Goal: Information Seeking & Learning: Find specific fact

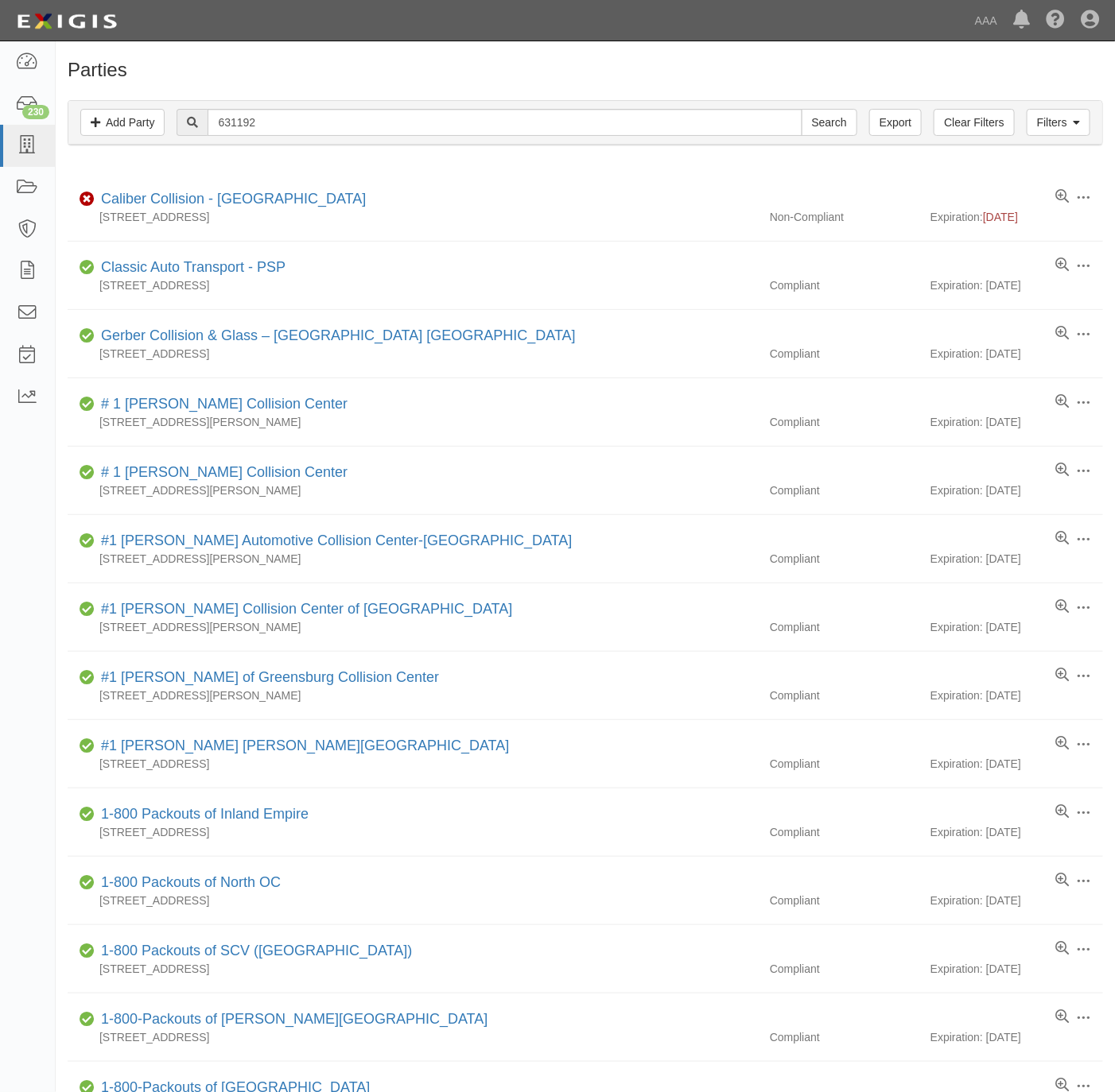
click at [830, 127] on input "Search" at bounding box center [828, 122] width 56 height 27
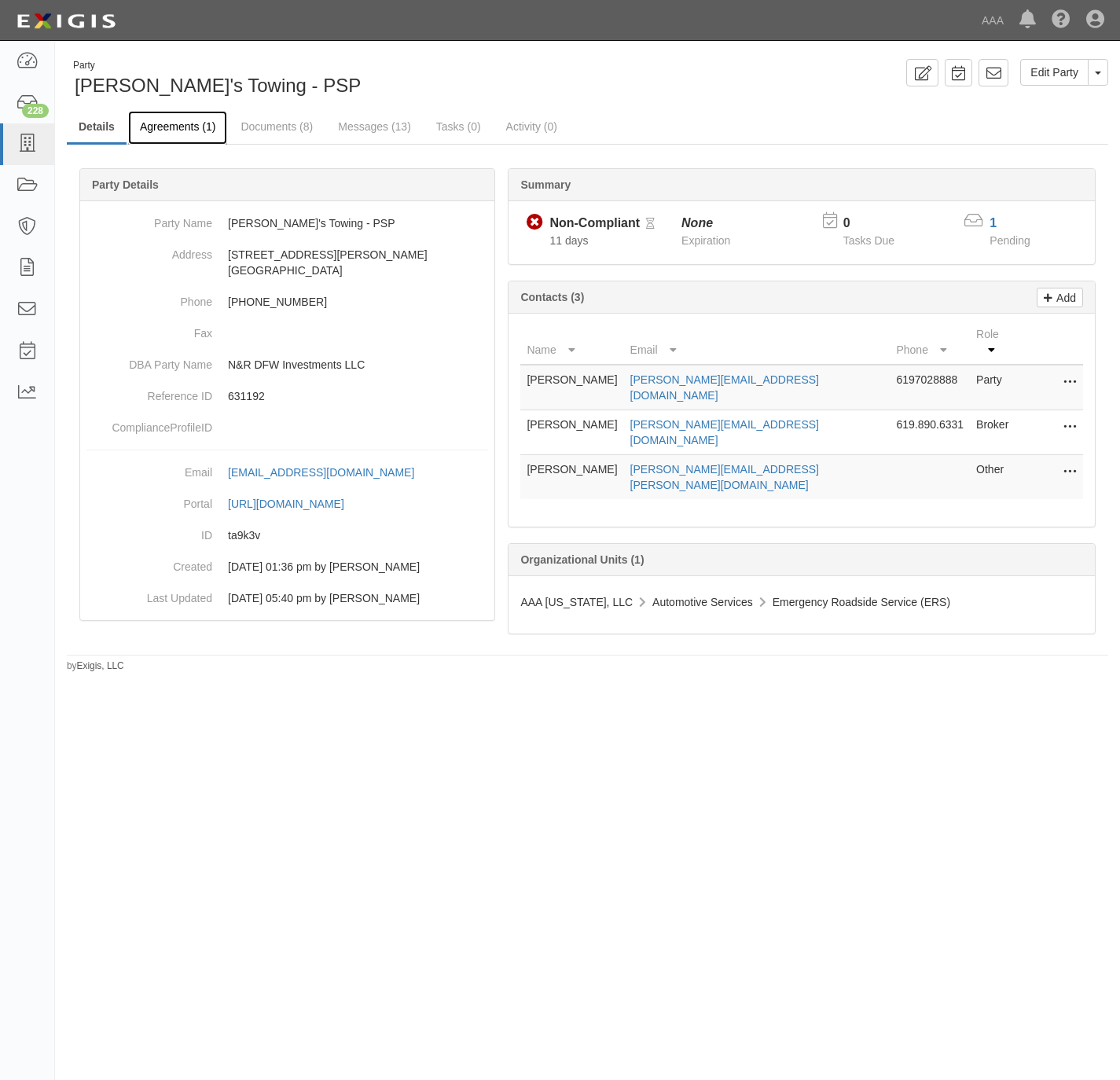
click at [170, 123] on link "Agreements (1)" at bounding box center [178, 127] width 99 height 33
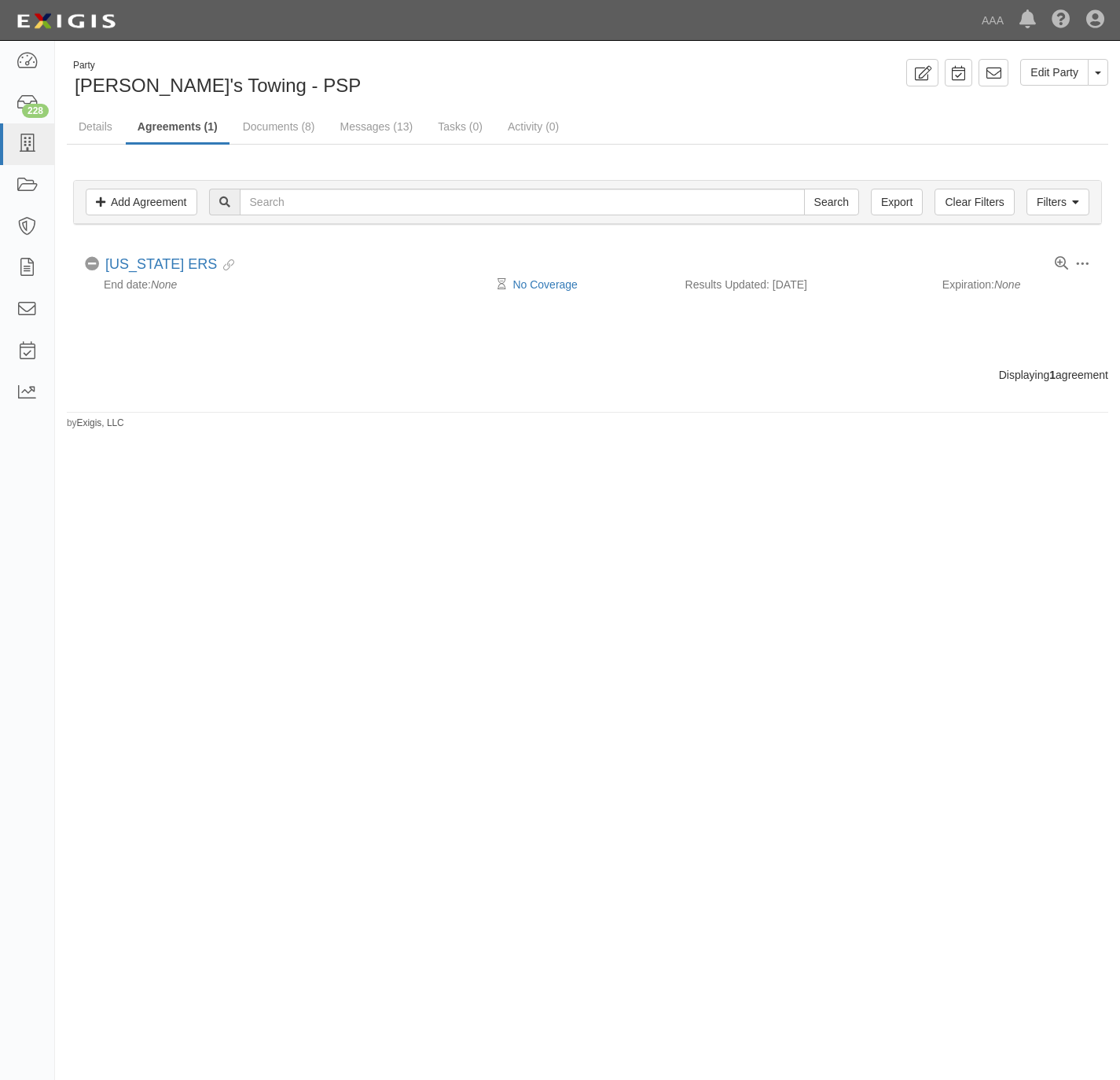
click at [157, 262] on link "[US_STATE] ERS" at bounding box center [161, 264] width 111 height 16
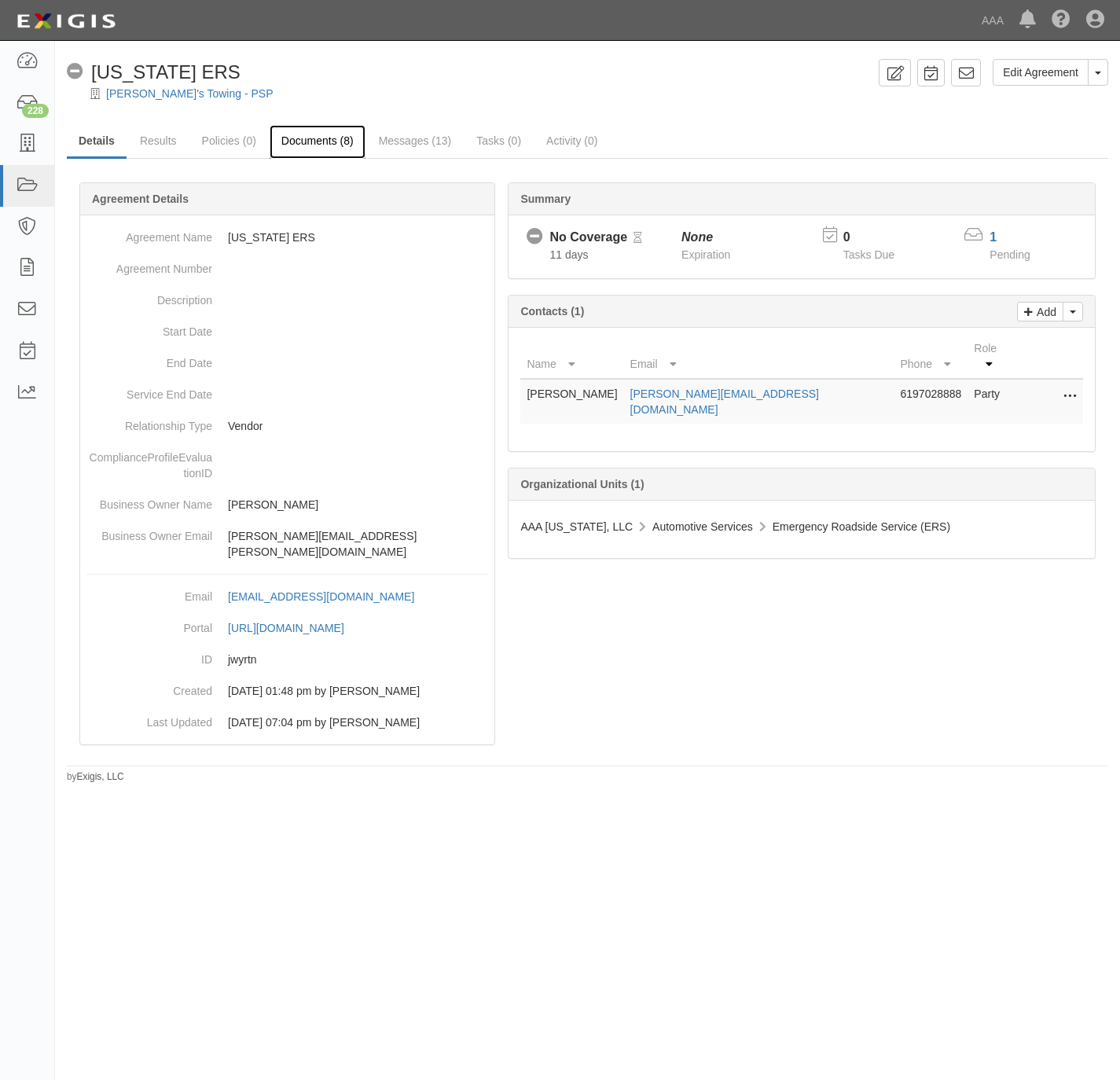
click at [311, 142] on link "Documents (8)" at bounding box center [318, 142] width 96 height 33
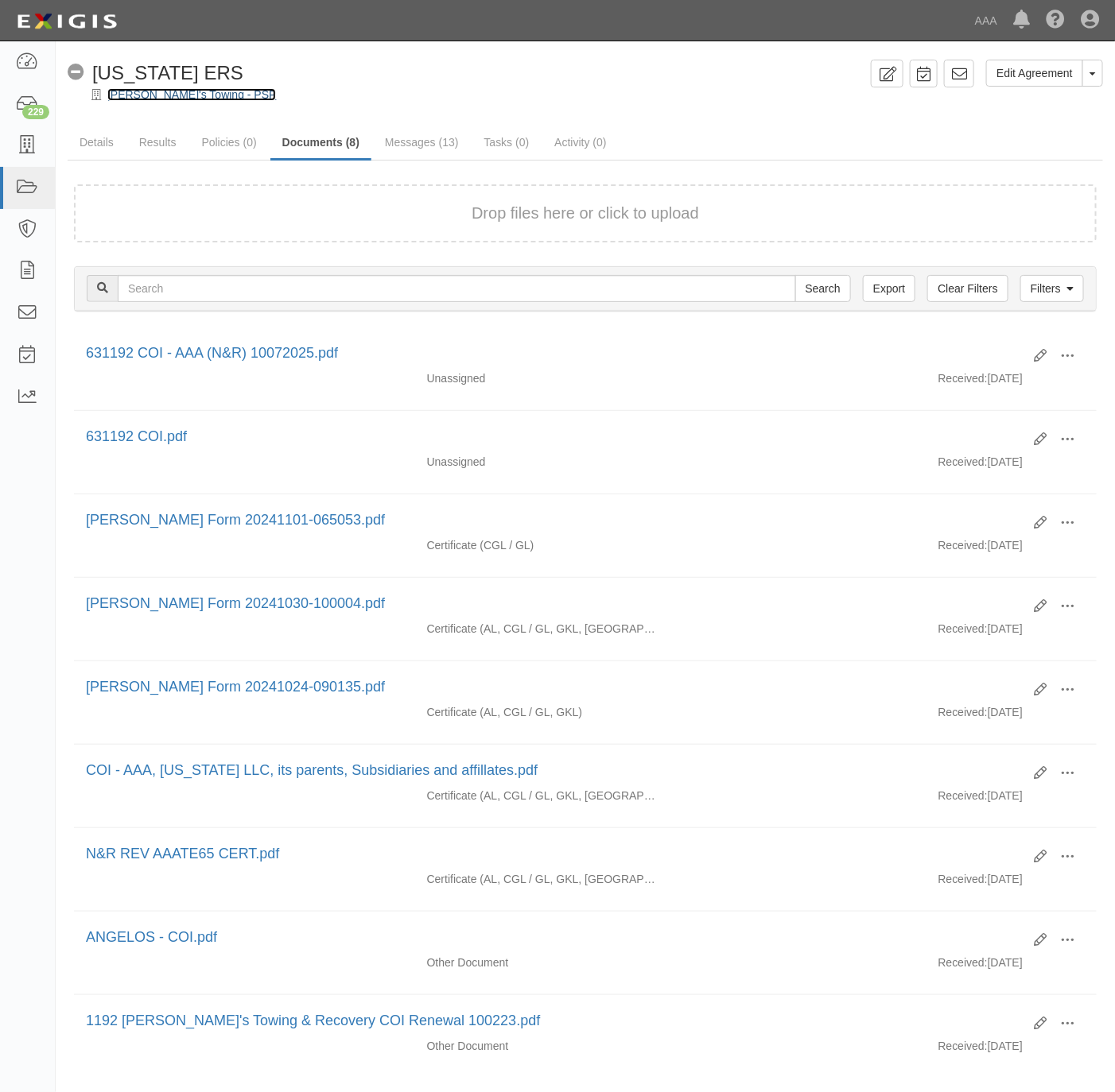
click at [153, 96] on link "Angelo's Towing - PSP" at bounding box center [191, 95] width 168 height 13
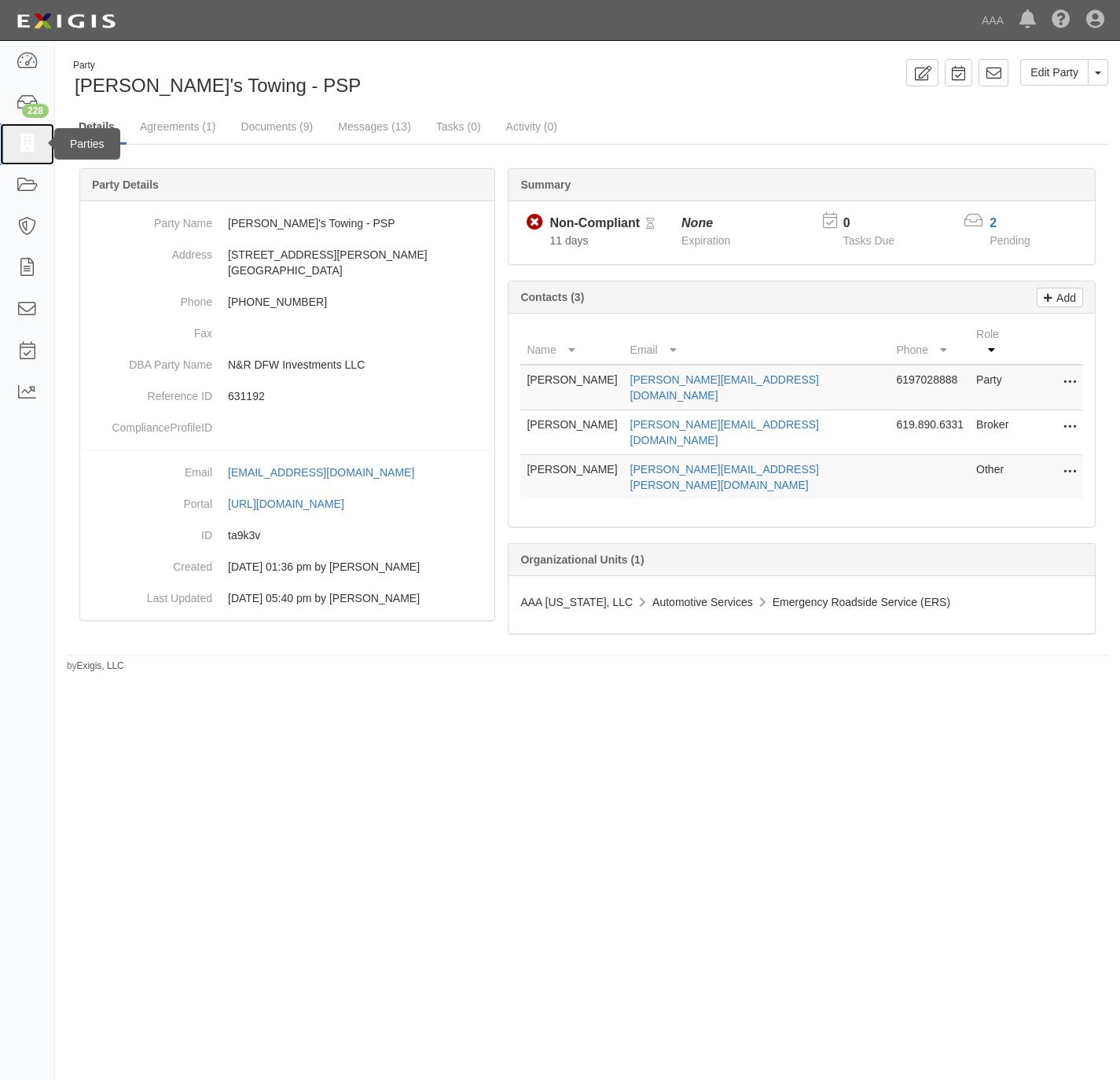
click at [25, 142] on icon at bounding box center [27, 144] width 22 height 18
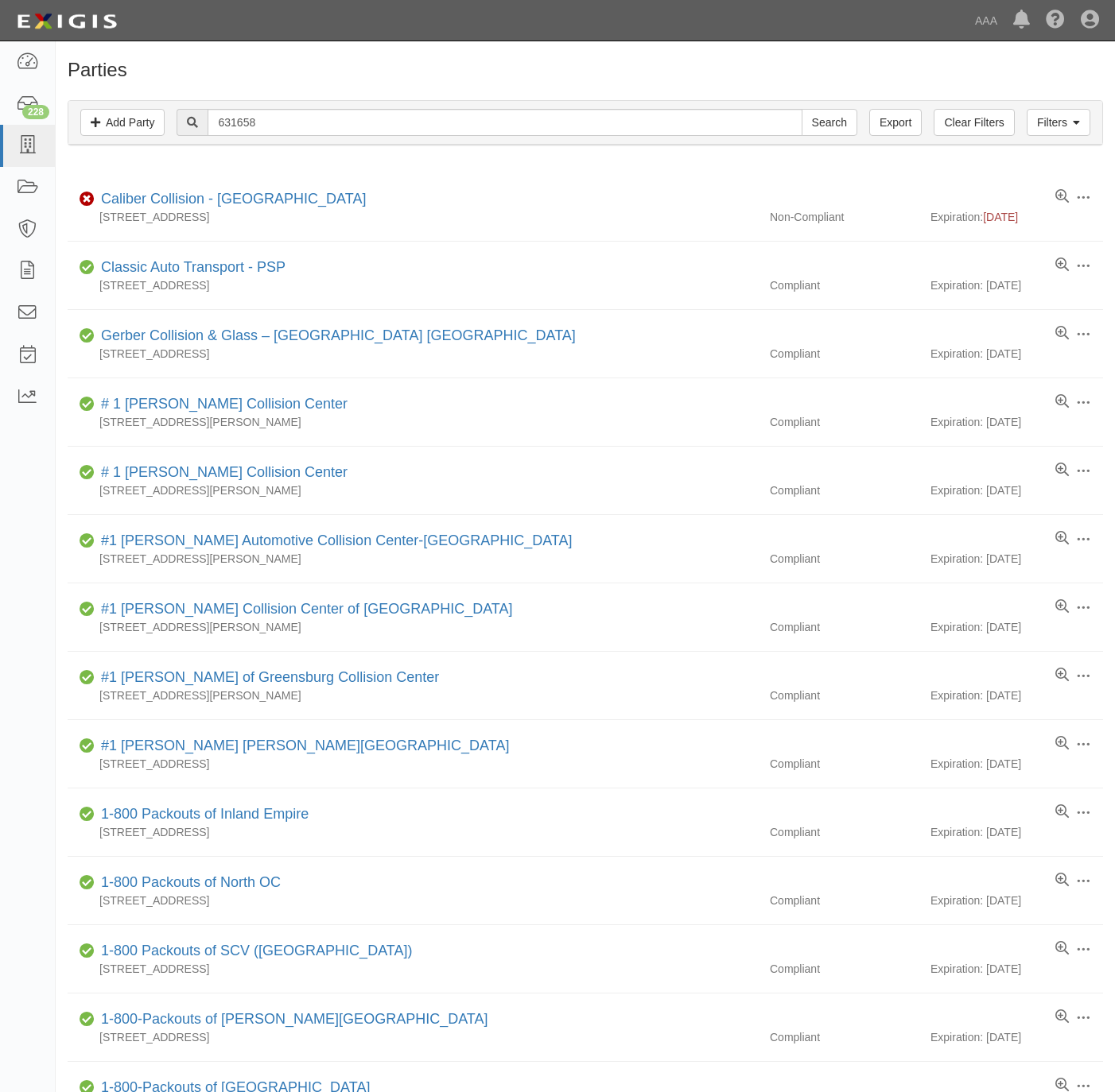
type input "631658"
click at [824, 117] on input "Search" at bounding box center [828, 122] width 56 height 27
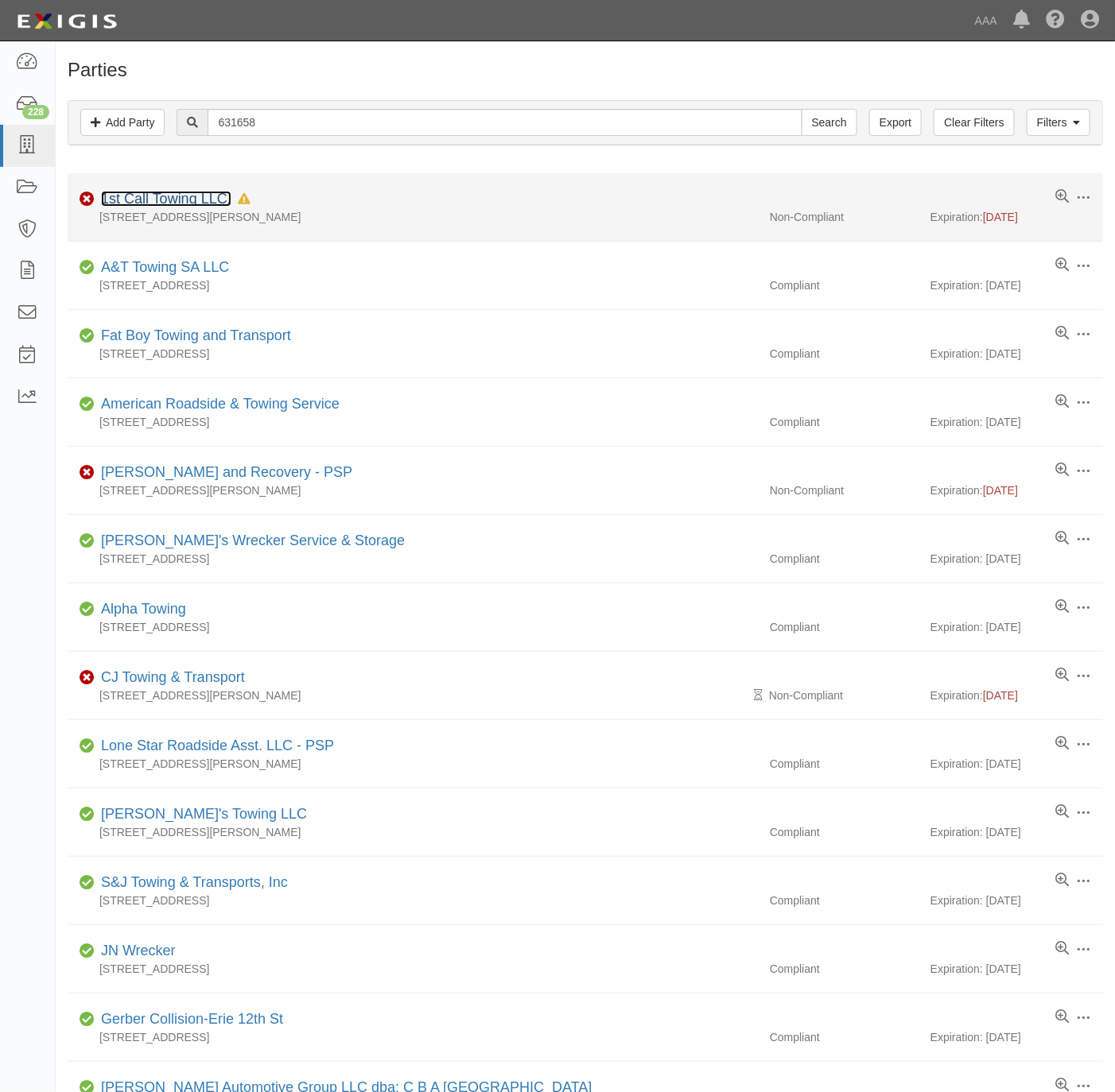
click at [159, 200] on link "1st Call Towing LLC." at bounding box center [166, 199] width 130 height 16
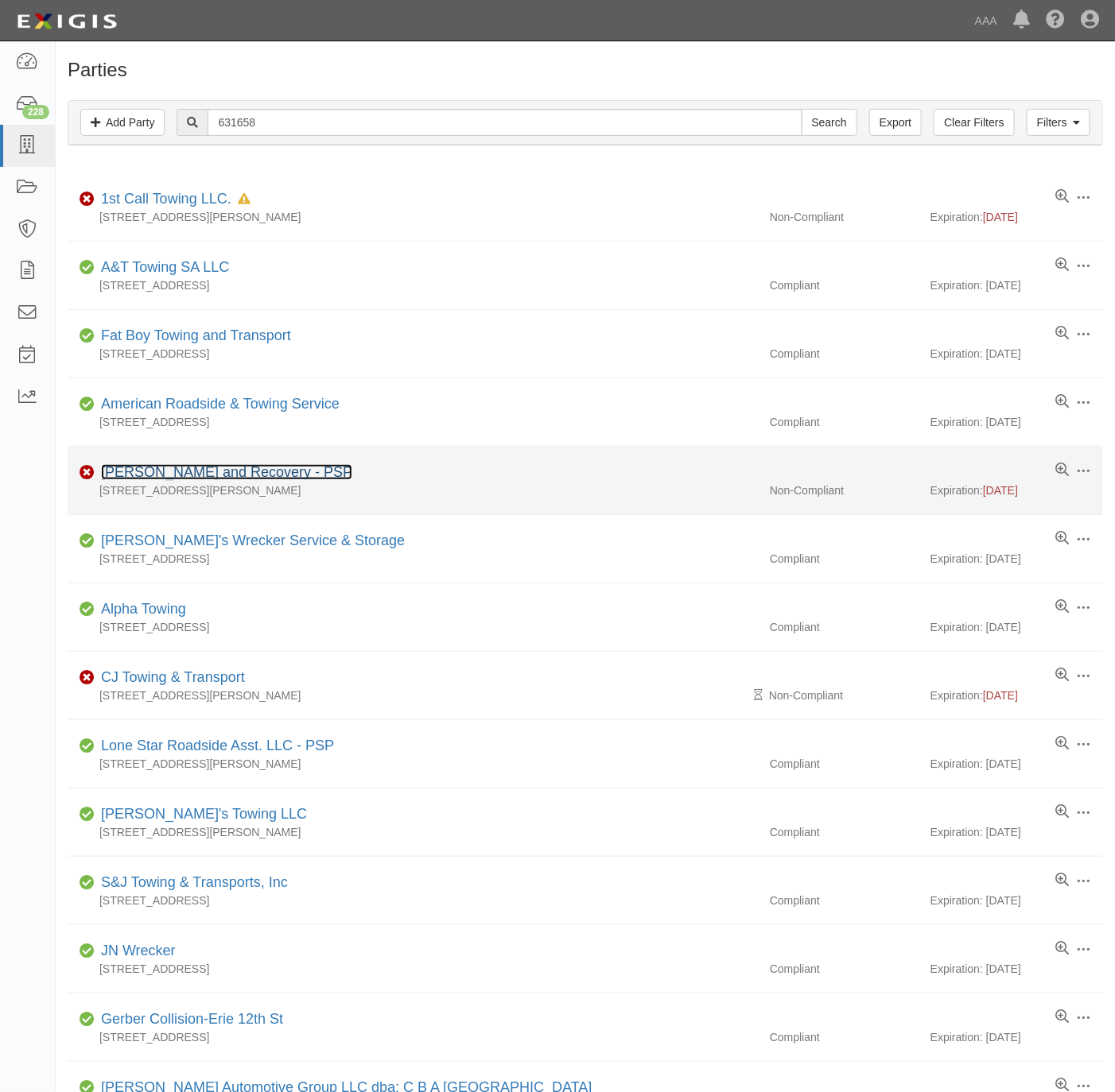
click at [211, 475] on link "Angelos Towing and Recovery - PSP" at bounding box center [226, 472] width 251 height 16
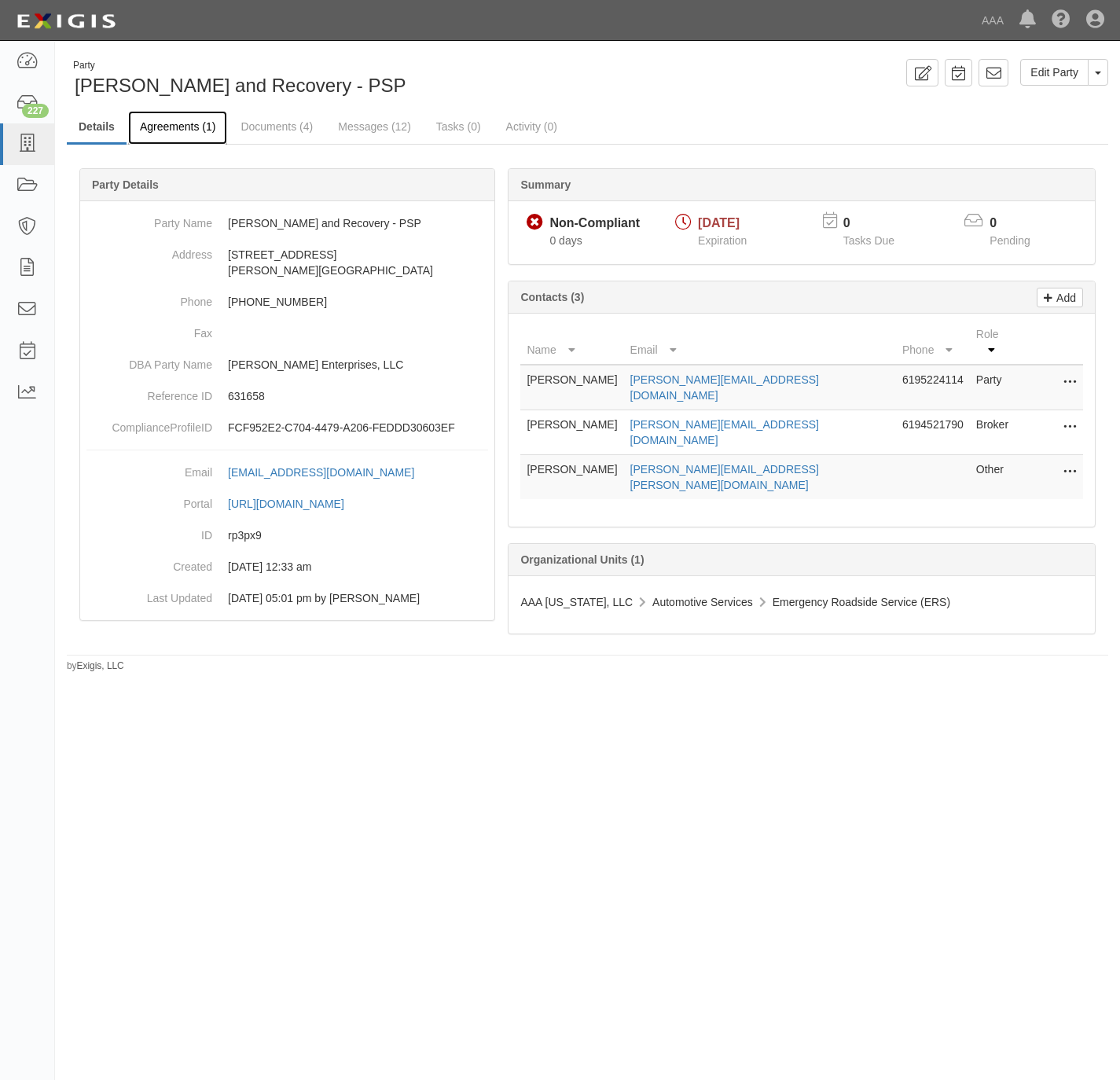
click at [172, 127] on link "Agreements (1)" at bounding box center [178, 127] width 99 height 33
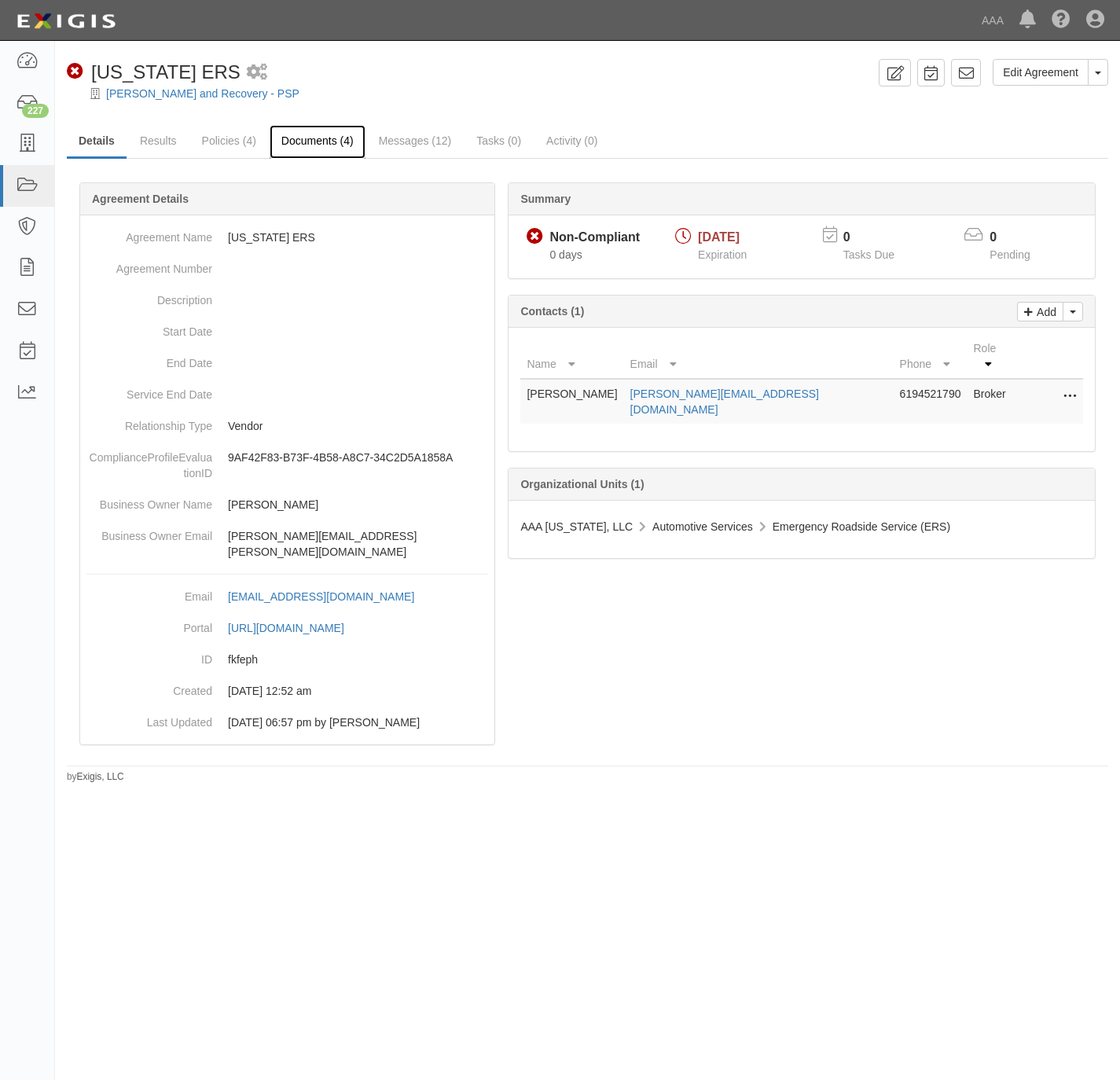
click at [305, 145] on link "Documents (4)" at bounding box center [318, 142] width 96 height 33
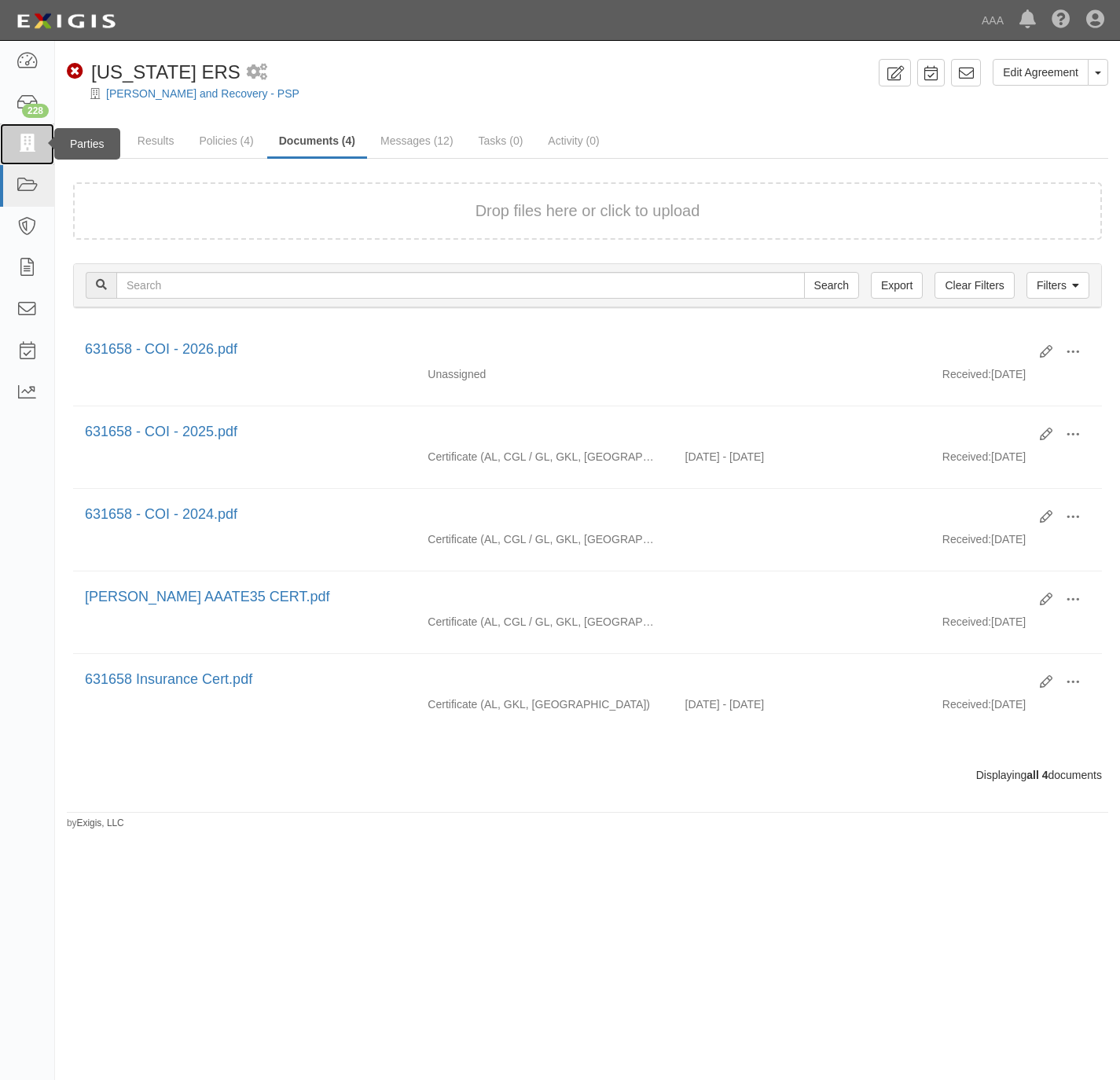
click at [26, 154] on link at bounding box center [27, 144] width 54 height 41
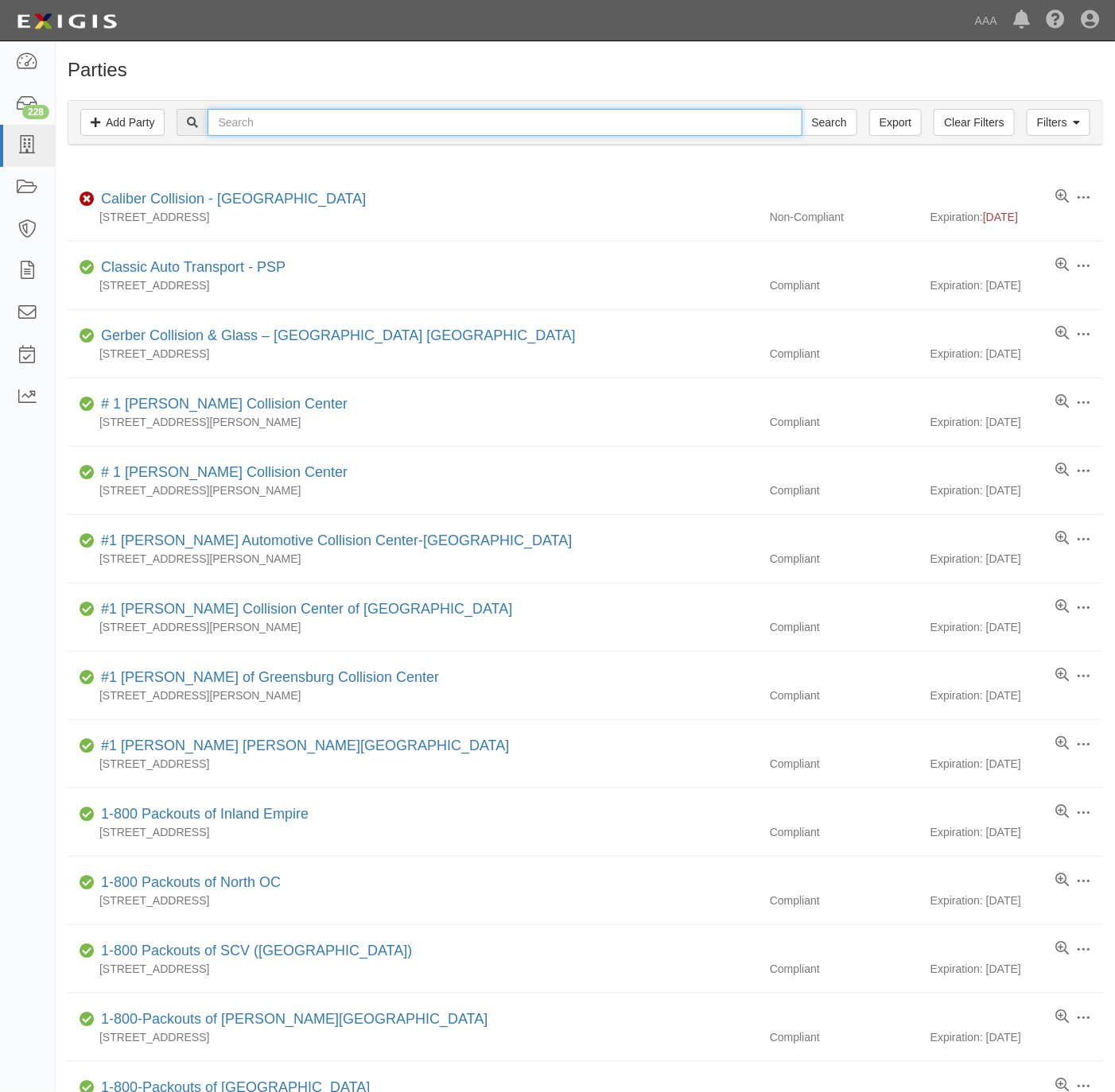
click at [363, 117] on input "text" at bounding box center [505, 122] width 594 height 27
paste input "Handy's Texaco"
type input "Handy's Texaco"
click at [836, 113] on input "Search" at bounding box center [828, 122] width 56 height 27
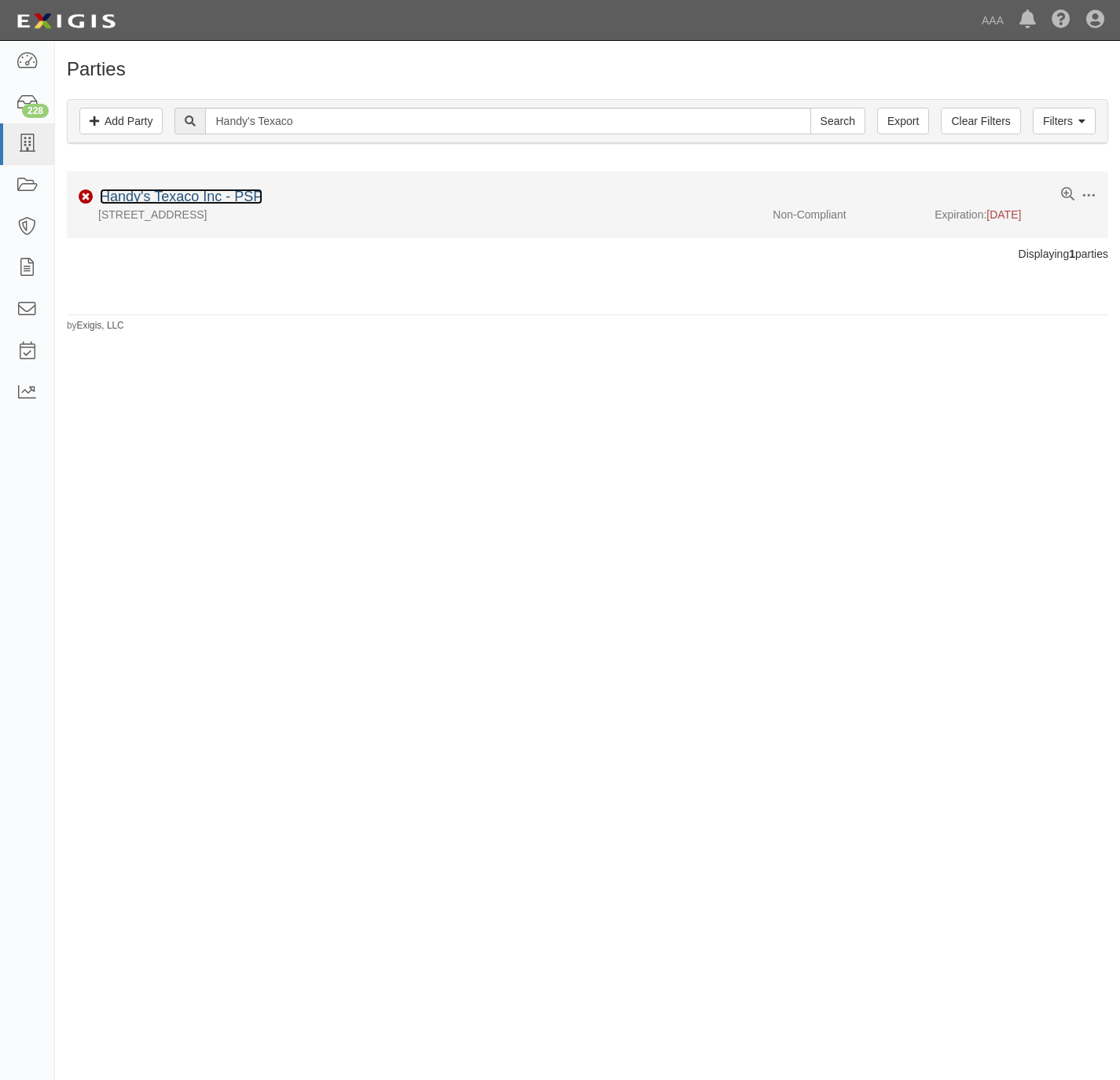
click at [220, 197] on link "Handy's Texaco Inc - PSP" at bounding box center [181, 197] width 162 height 16
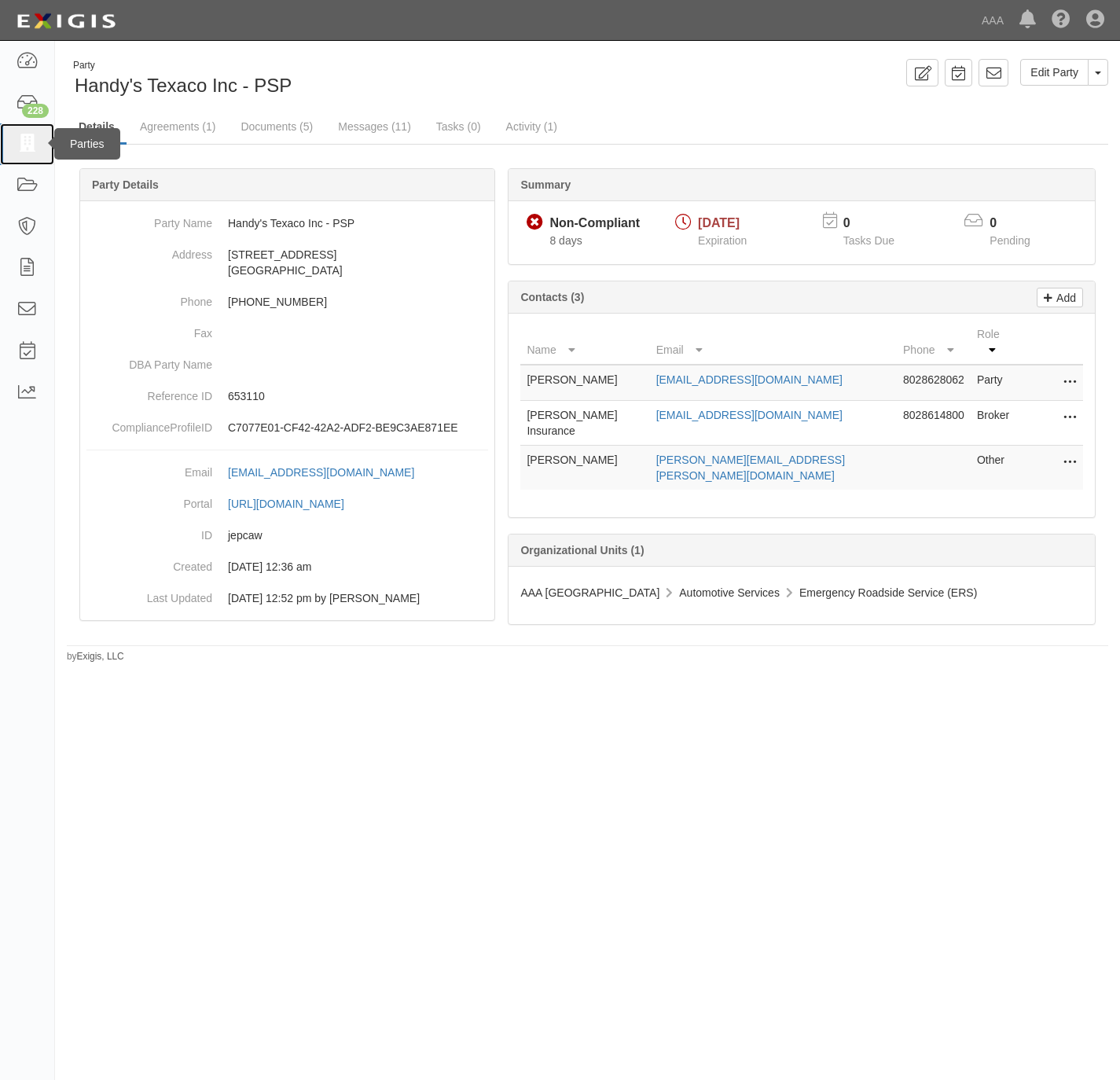
click at [18, 145] on icon at bounding box center [27, 144] width 22 height 18
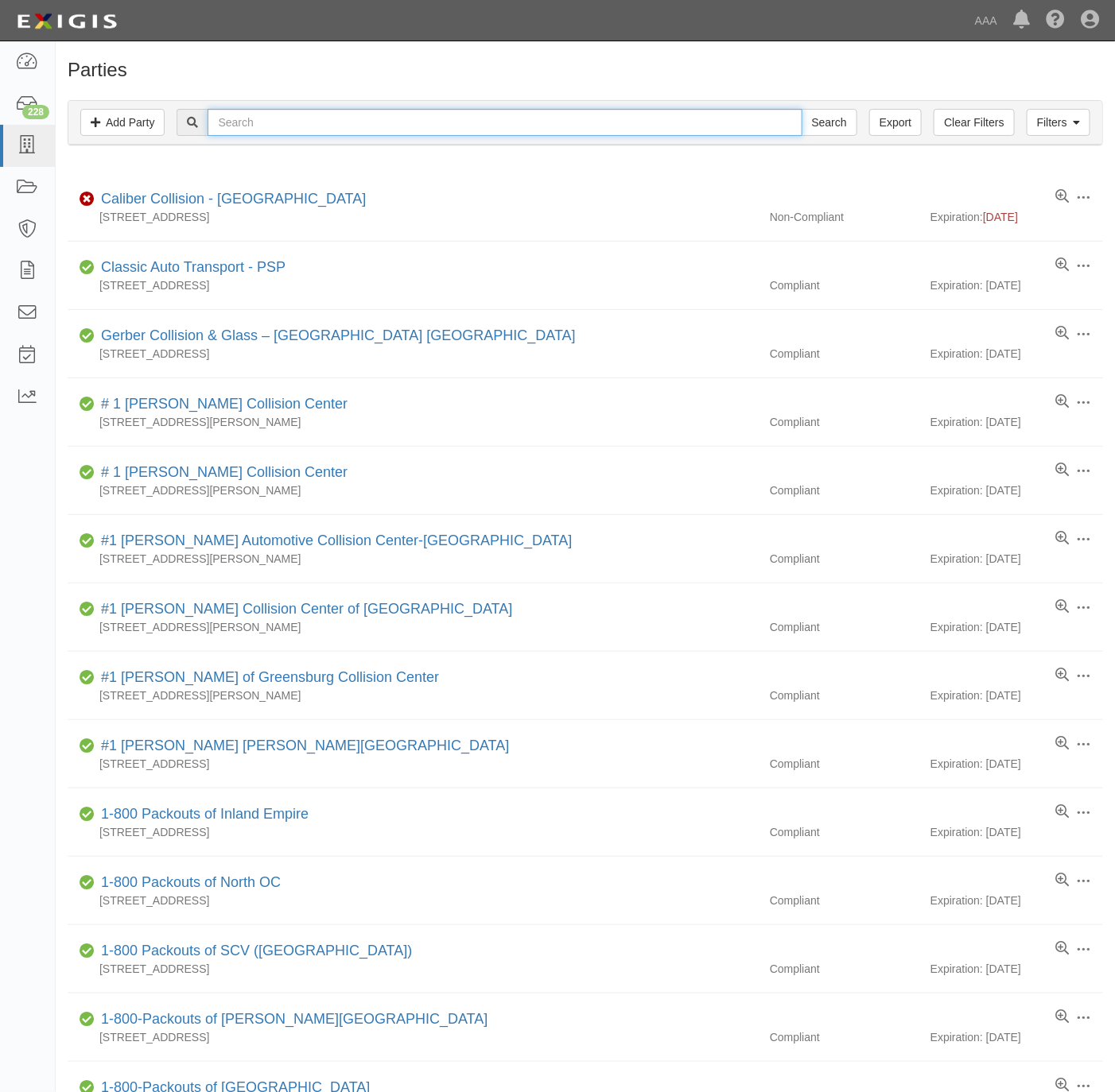
click at [277, 122] on input "text" at bounding box center [505, 122] width 594 height 27
paste input "RUSSELL'S TOWING"
type input "RUSSELL'S TOWING"
click at [821, 127] on input "Search" at bounding box center [828, 122] width 56 height 27
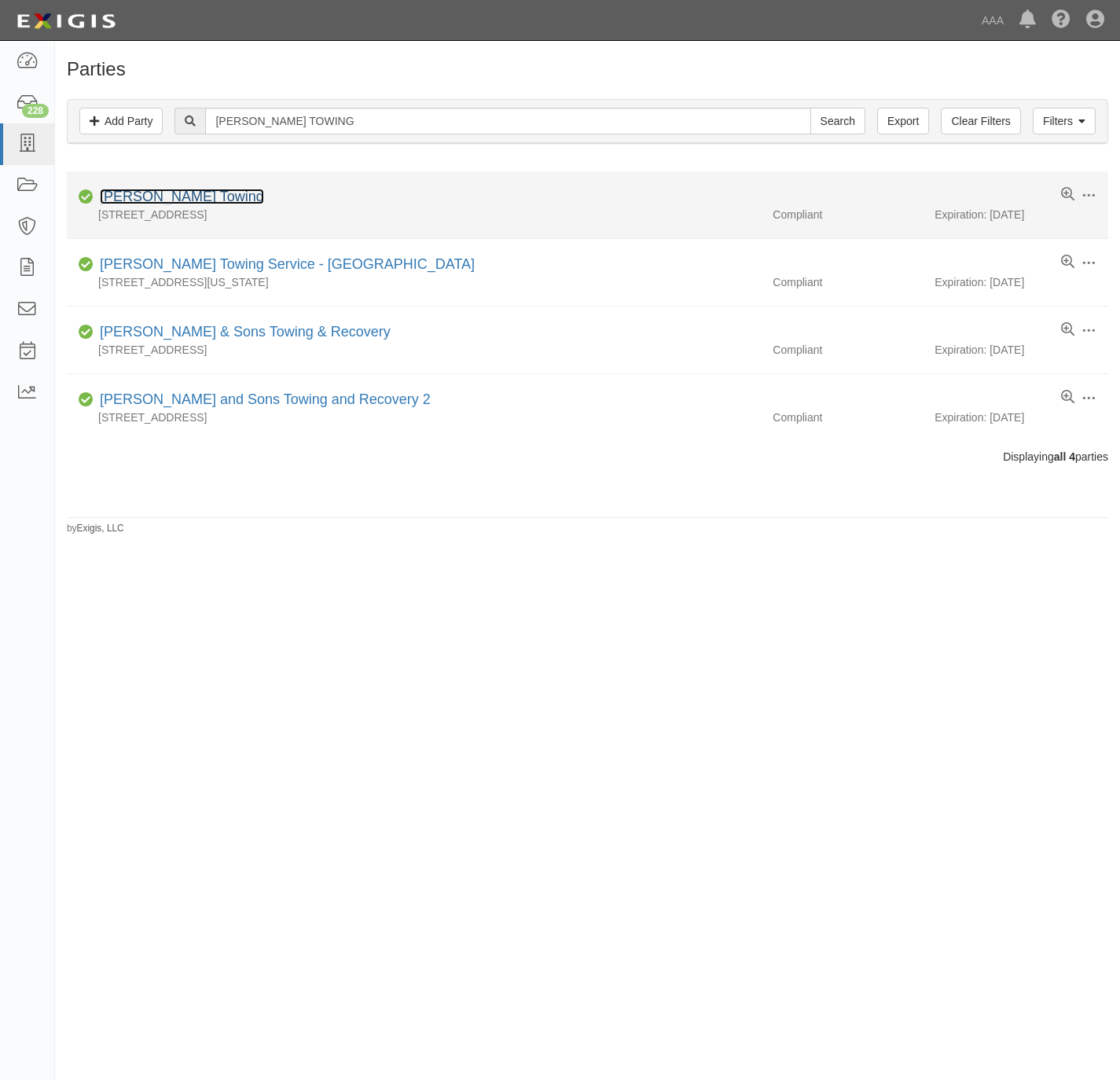
click at [167, 193] on link "[PERSON_NAME] Towing" at bounding box center [181, 197] width 164 height 16
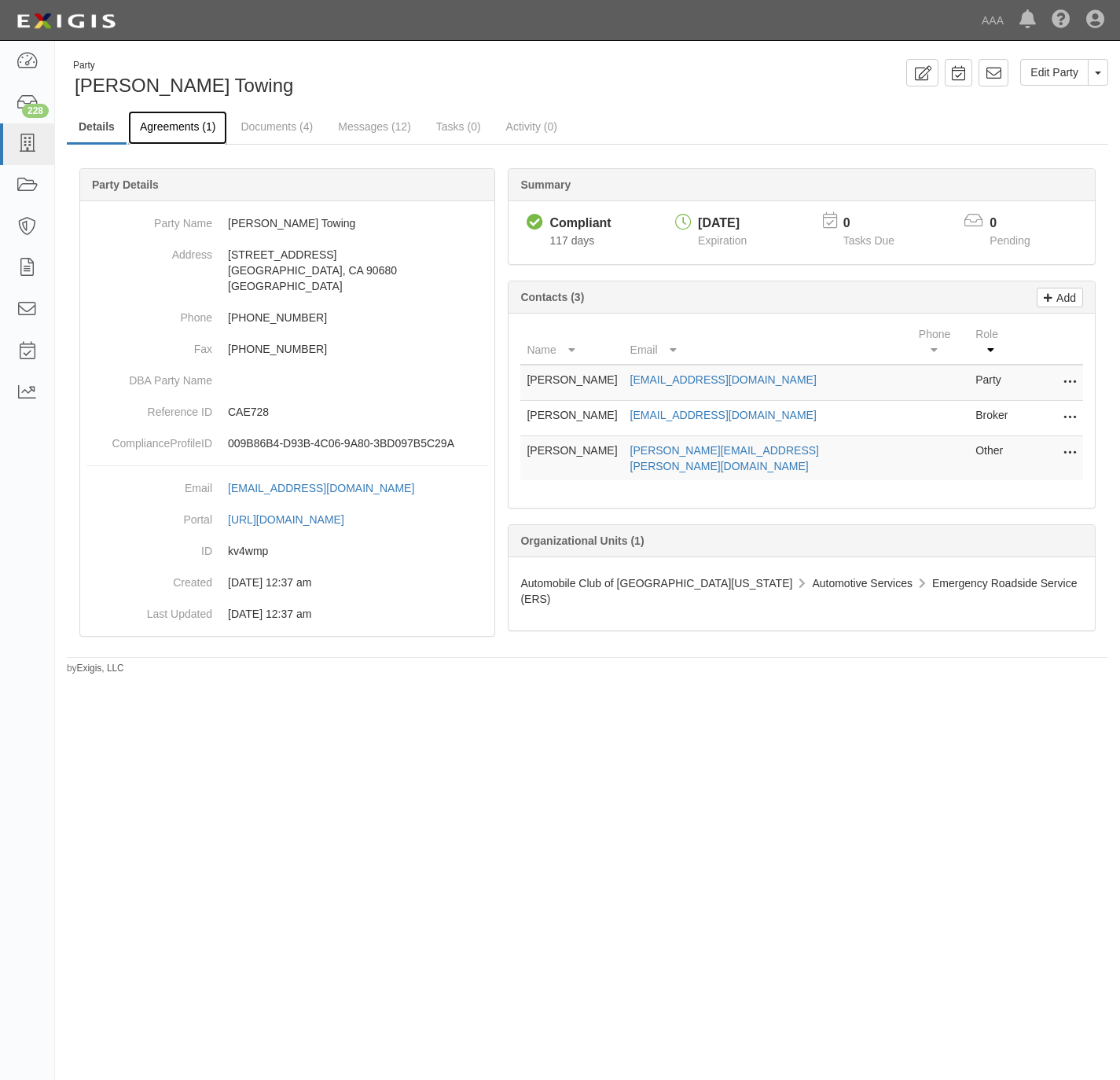
click at [178, 125] on link "Agreements (1)" at bounding box center [178, 127] width 99 height 33
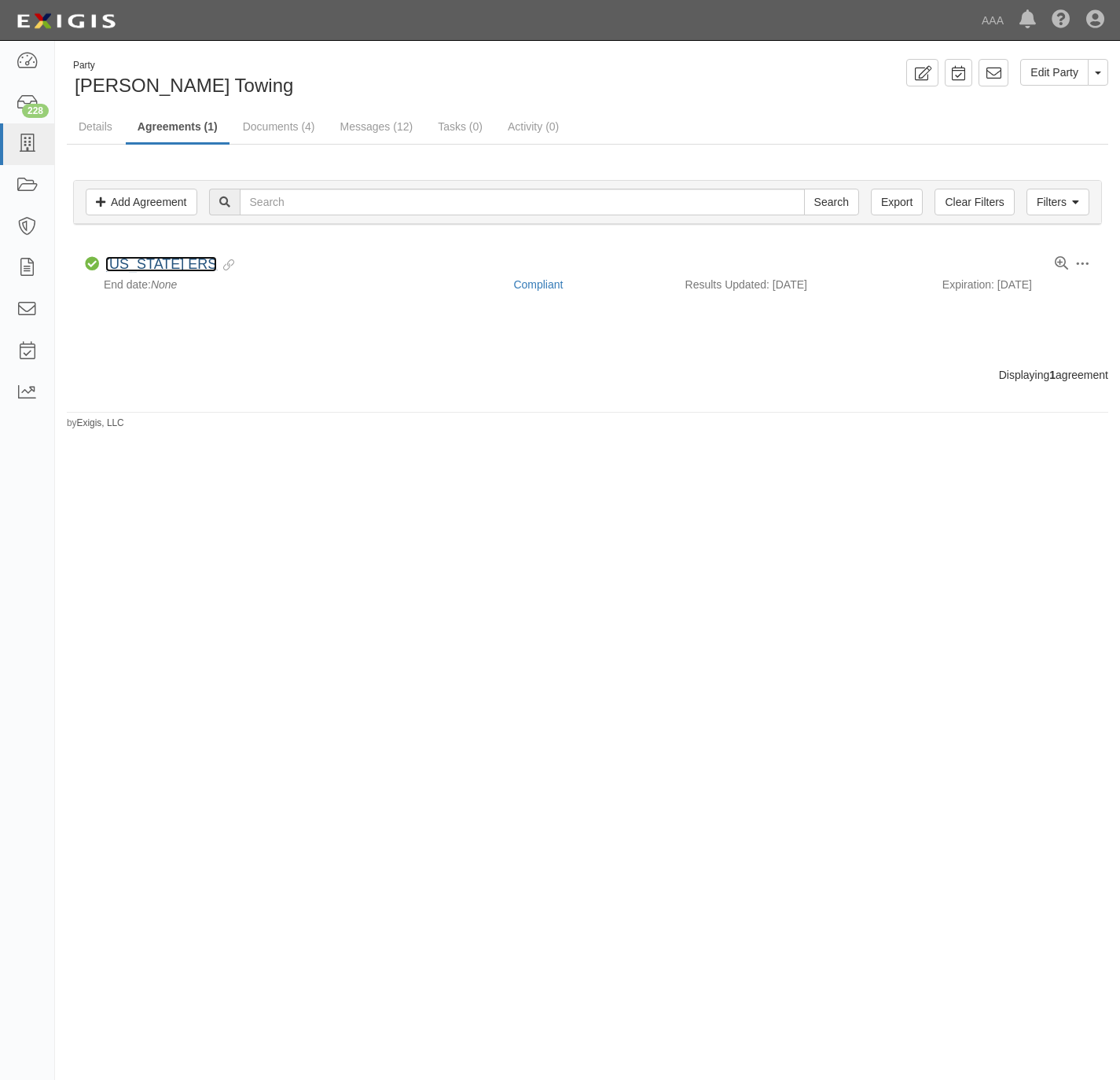
click at [156, 263] on link "[US_STATE] ERS" at bounding box center [161, 264] width 111 height 16
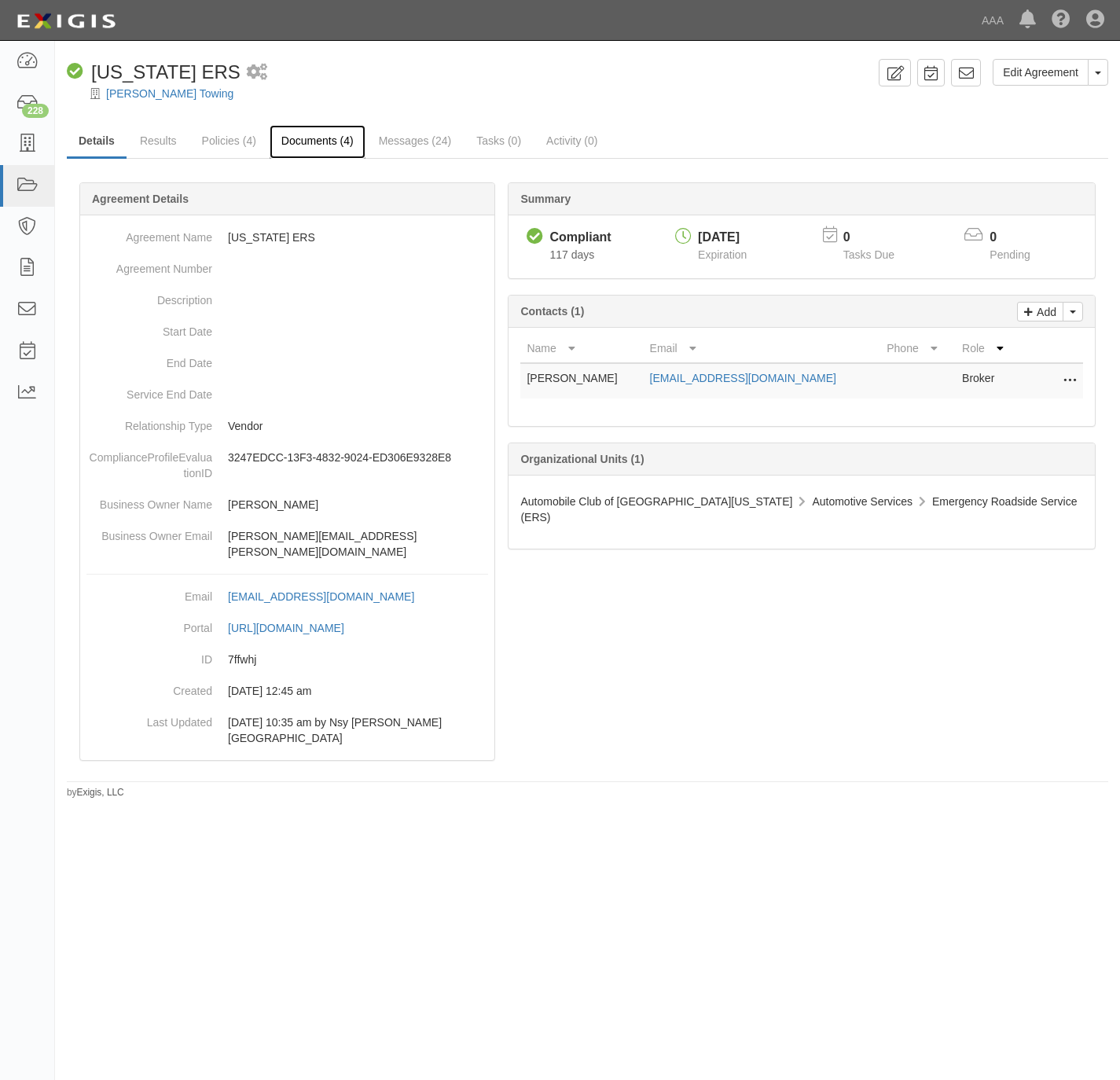
click at [300, 132] on link "Documents (4)" at bounding box center [318, 142] width 96 height 33
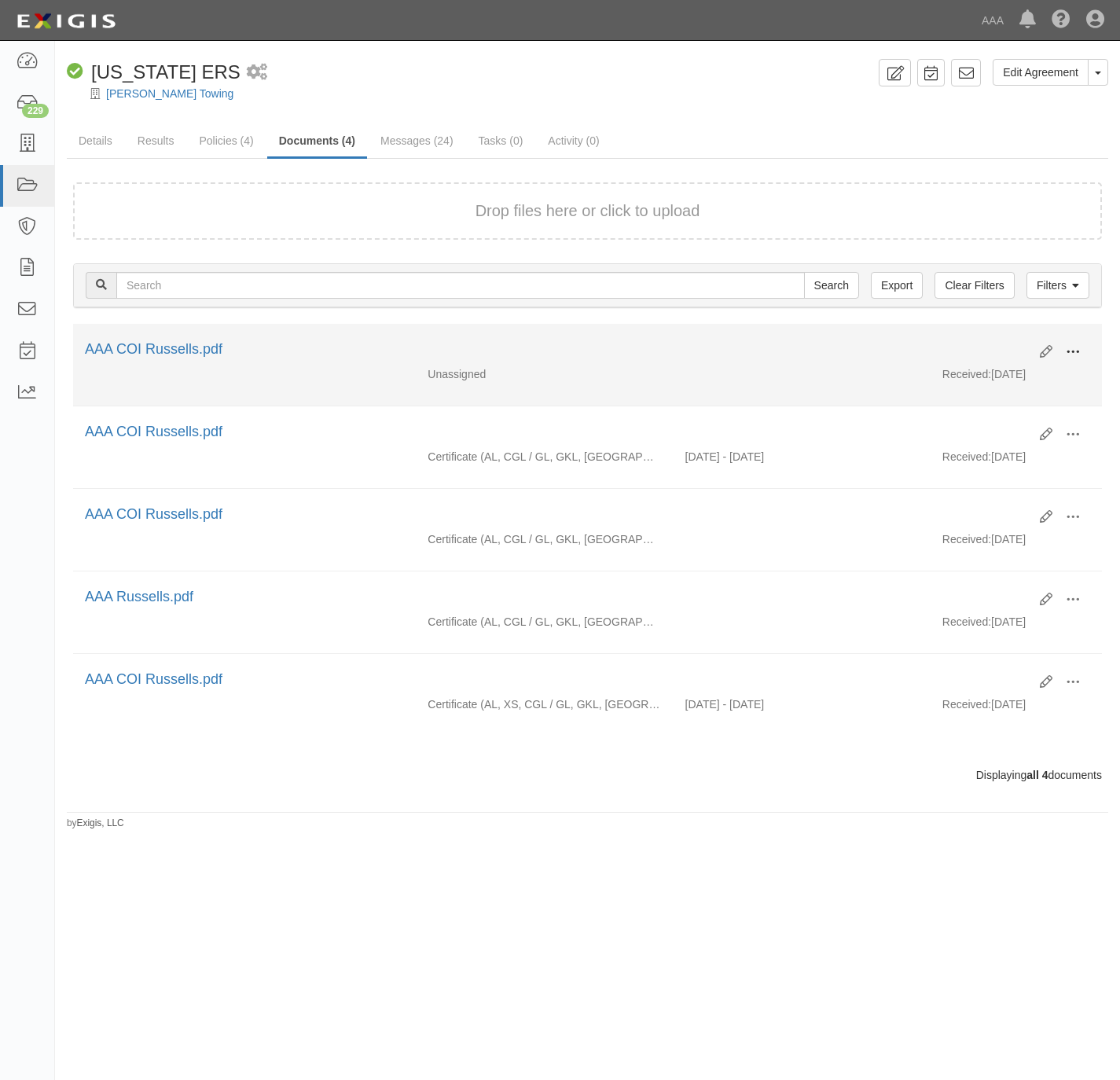
click at [1083, 349] on button at bounding box center [1072, 353] width 34 height 27
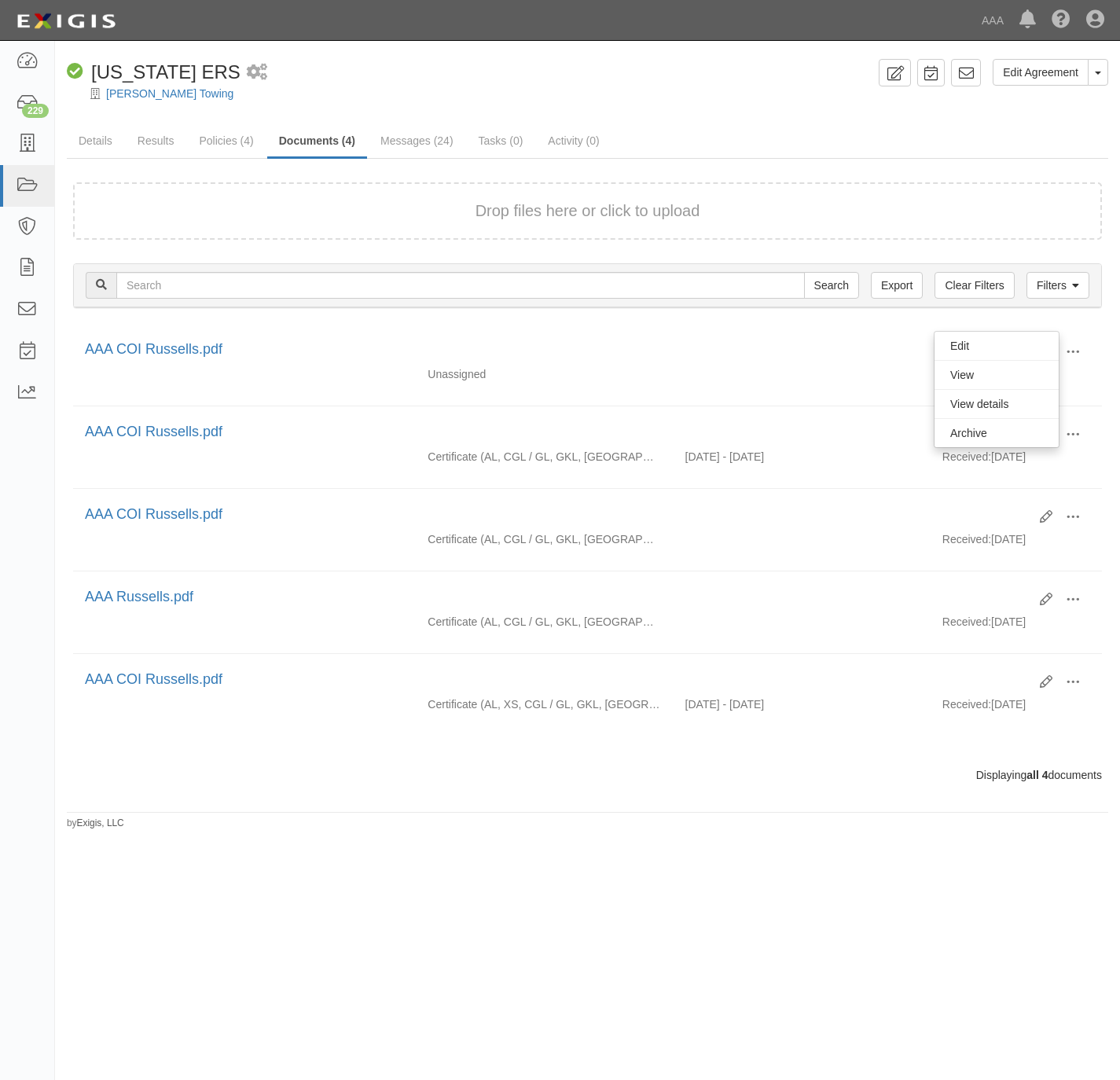
click at [724, 104] on div at bounding box center [587, 107] width 1065 height 12
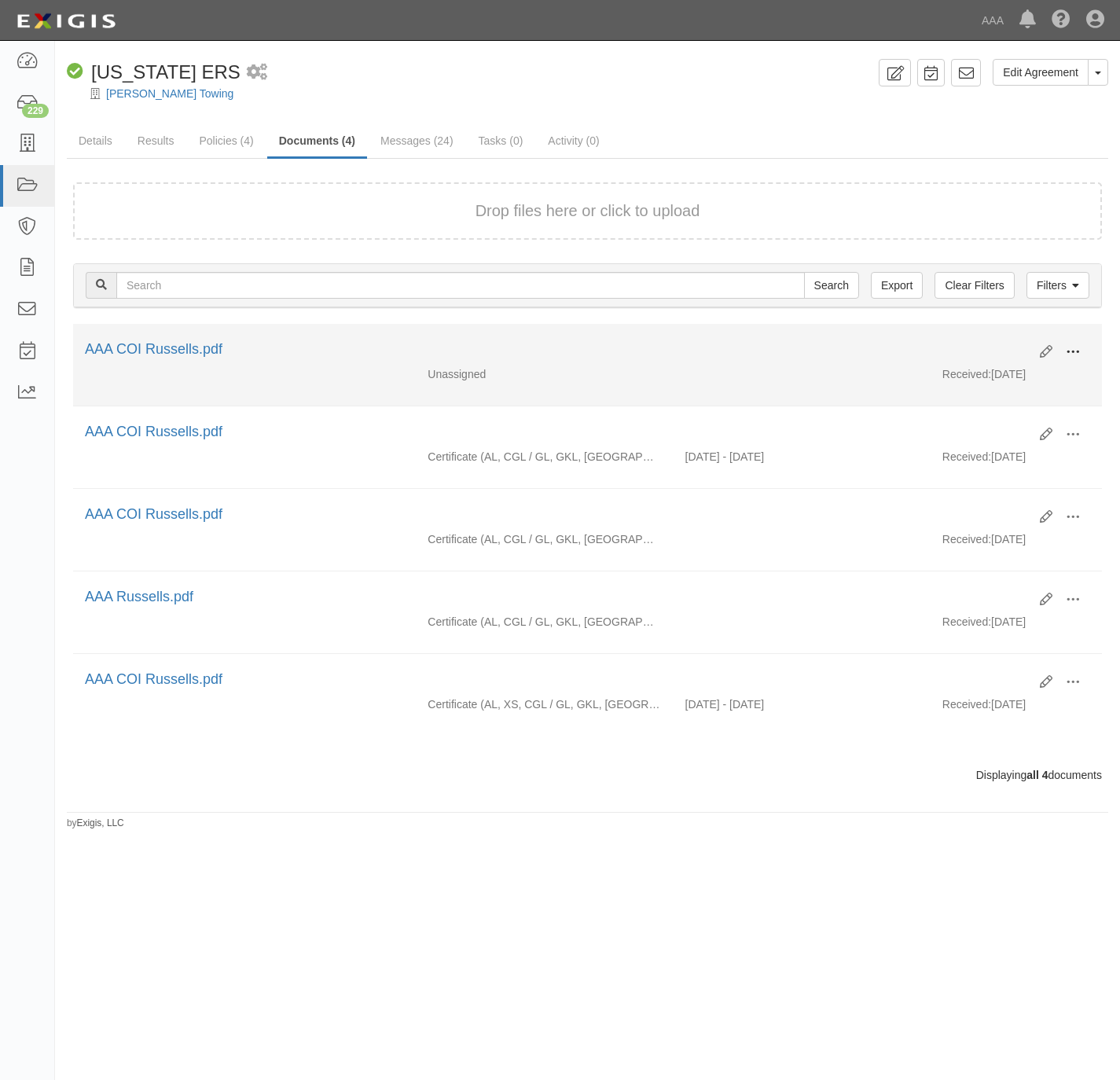
click at [1081, 351] on button at bounding box center [1072, 353] width 34 height 27
click at [1033, 377] on link "View" at bounding box center [997, 375] width 124 height 29
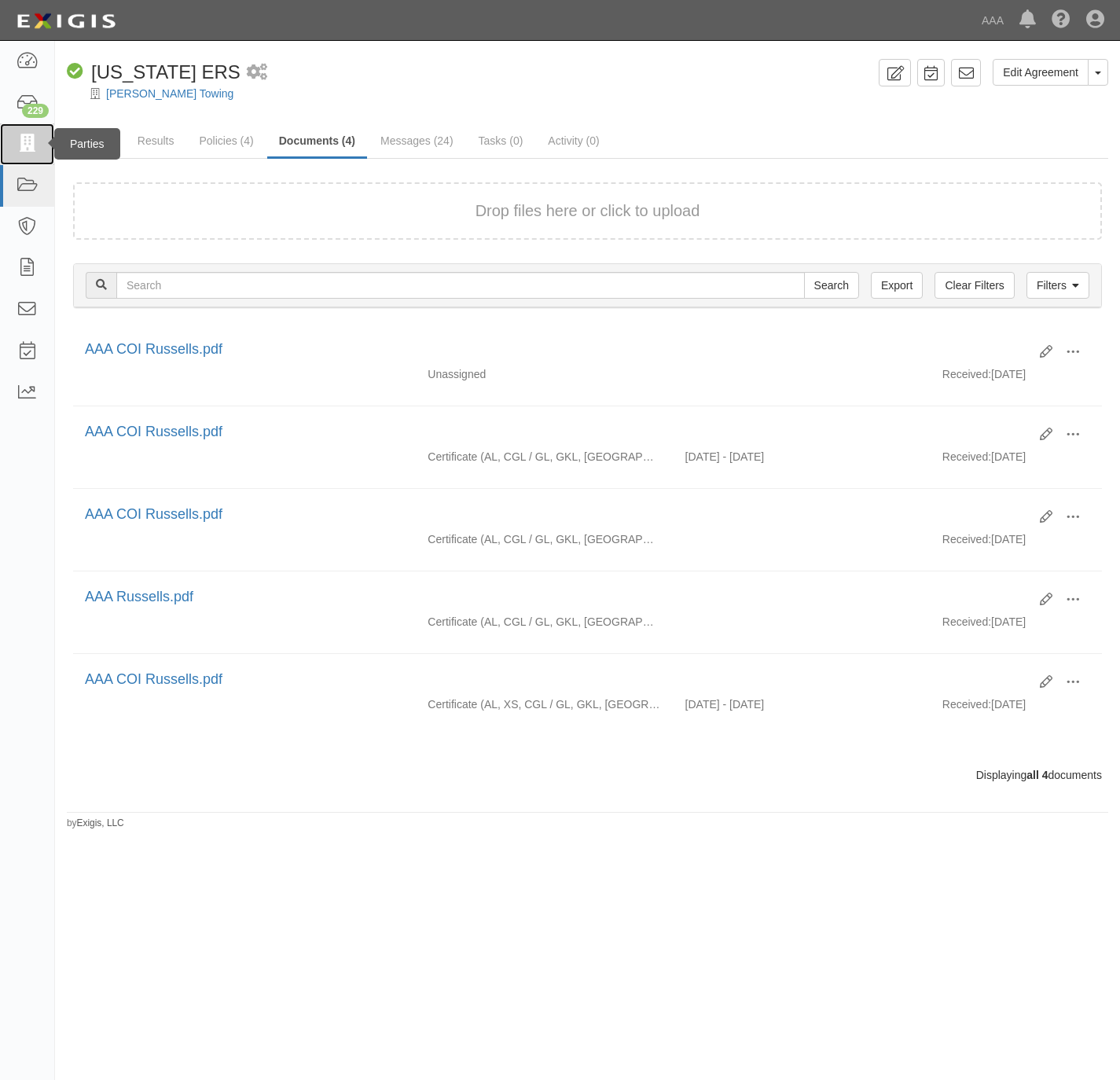
click at [27, 142] on icon at bounding box center [27, 144] width 22 height 18
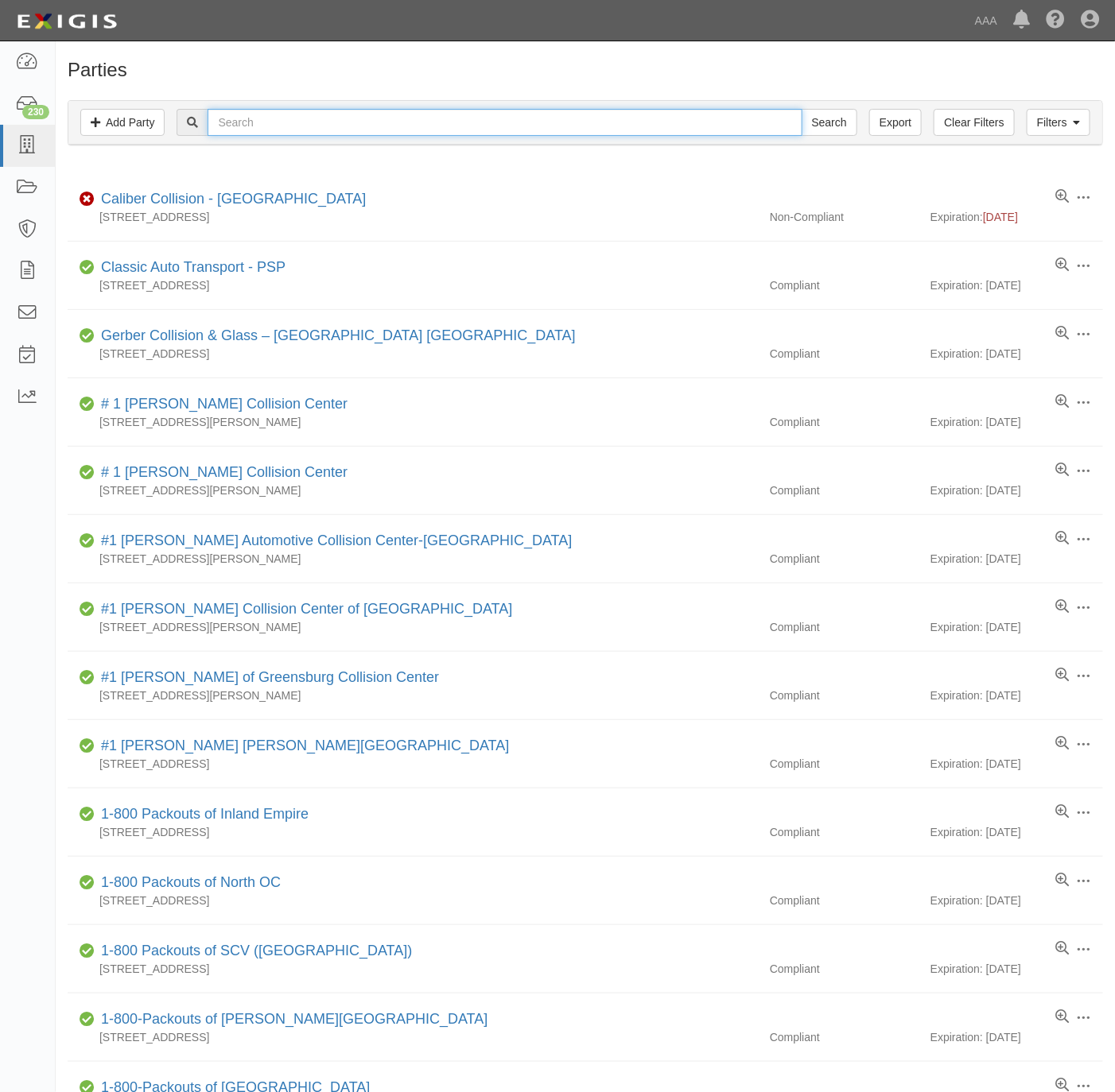
click at [611, 132] on input "text" at bounding box center [505, 122] width 594 height 27
paste input "ELITE ROADSIDE ASSISTANCE"
type input "ELITE ROADSIDE ASSISTANCE"
click at [835, 110] on input "Search" at bounding box center [828, 122] width 56 height 27
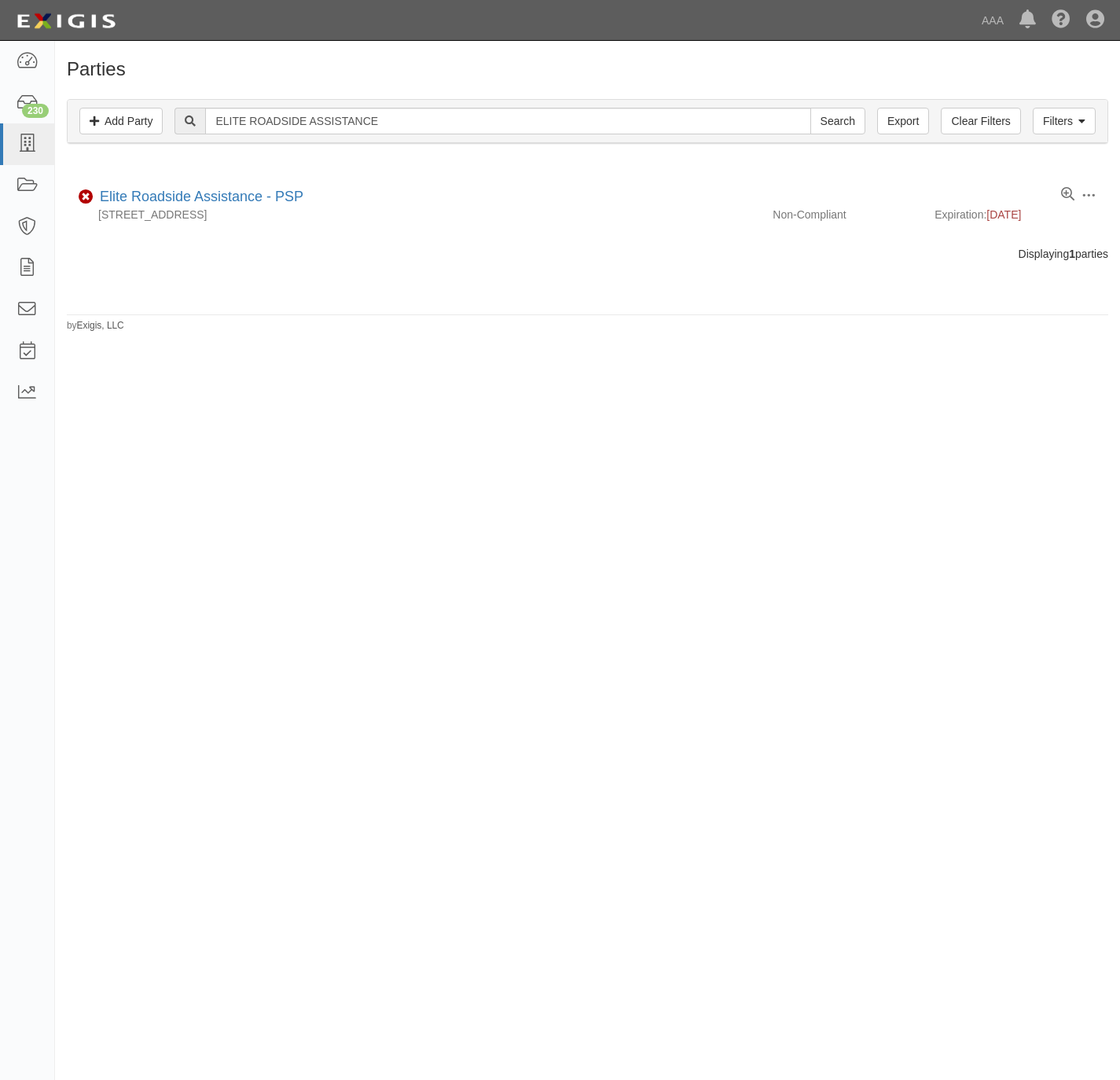
drag, startPoint x: 665, startPoint y: 79, endPoint x: 564, endPoint y: 118, distance: 108.3
click at [665, 78] on h1 "Parties" at bounding box center [587, 69] width 1041 height 21
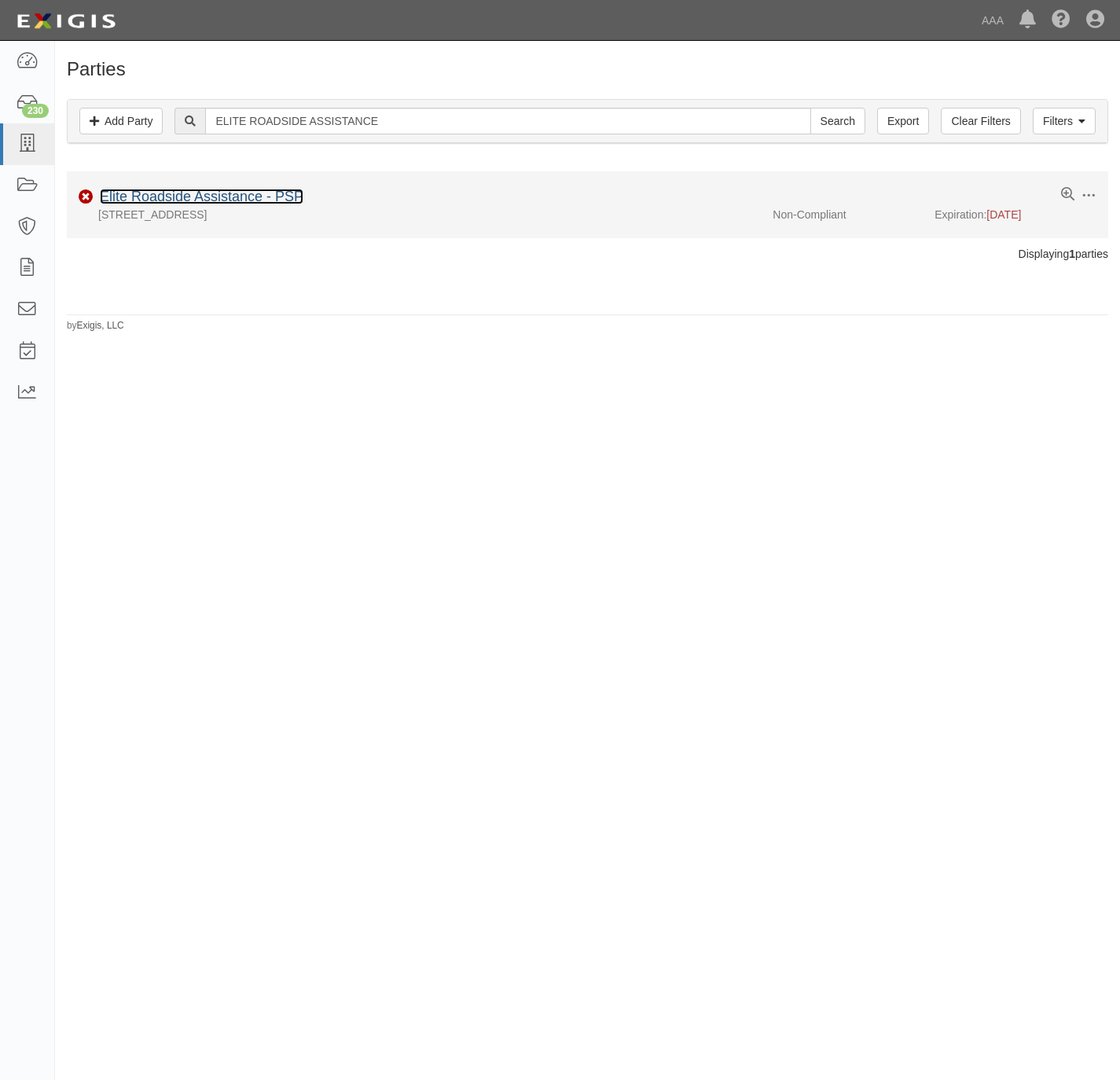
click at [238, 197] on link "Elite Roadside Assistance - PSP" at bounding box center [201, 197] width 204 height 16
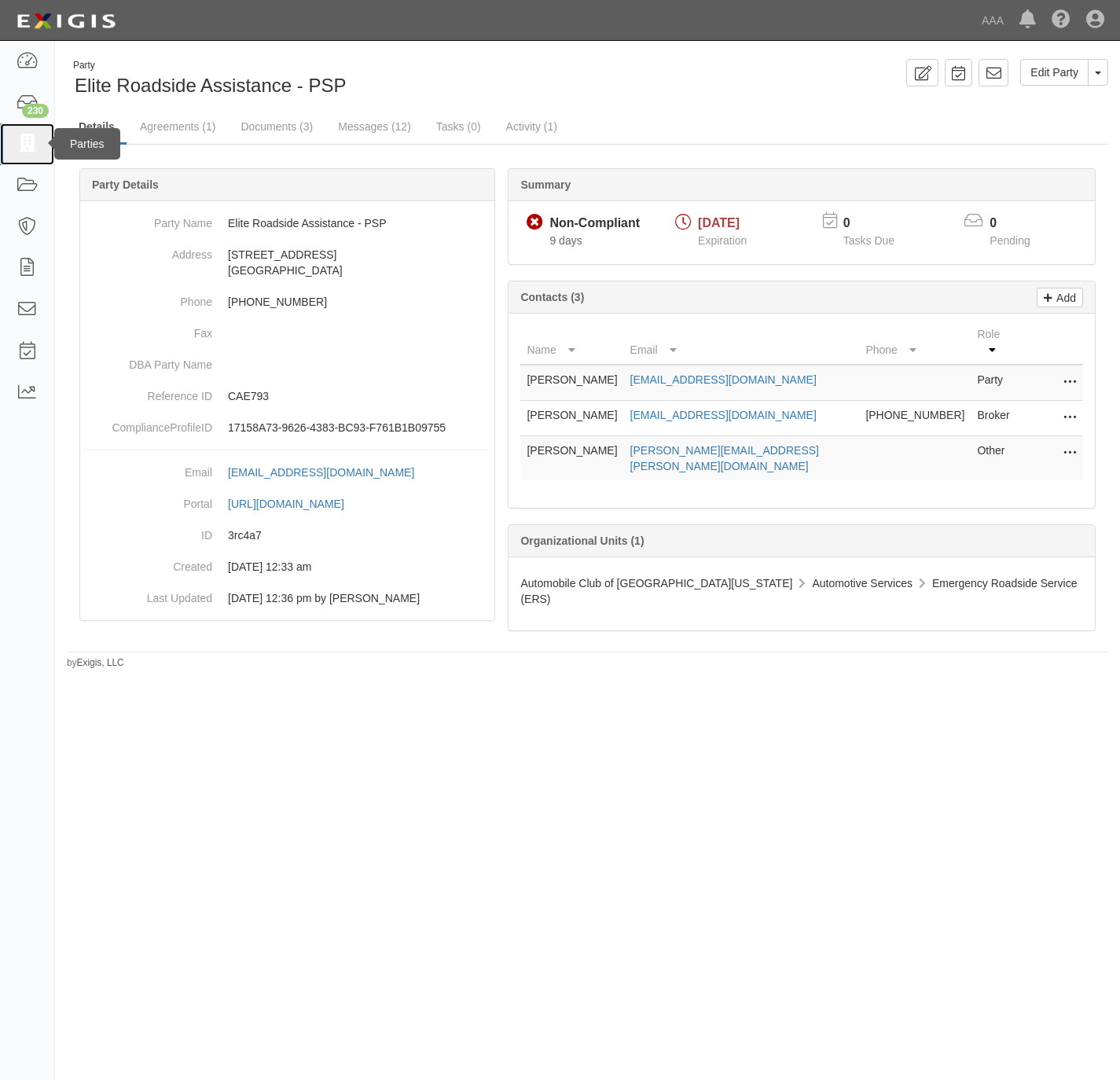
click at [32, 146] on icon at bounding box center [27, 144] width 22 height 18
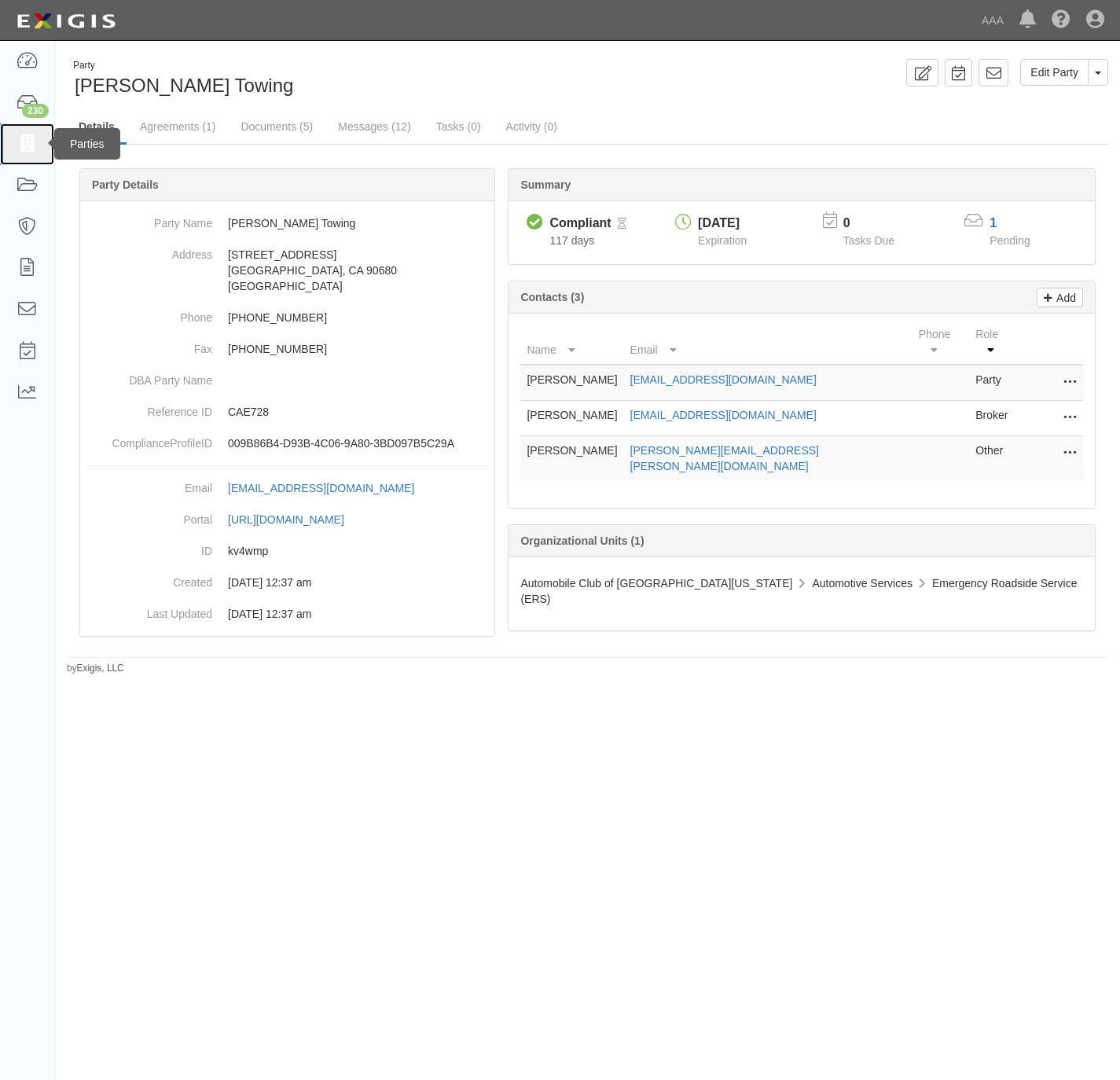
click at [19, 138] on icon at bounding box center [27, 144] width 22 height 18
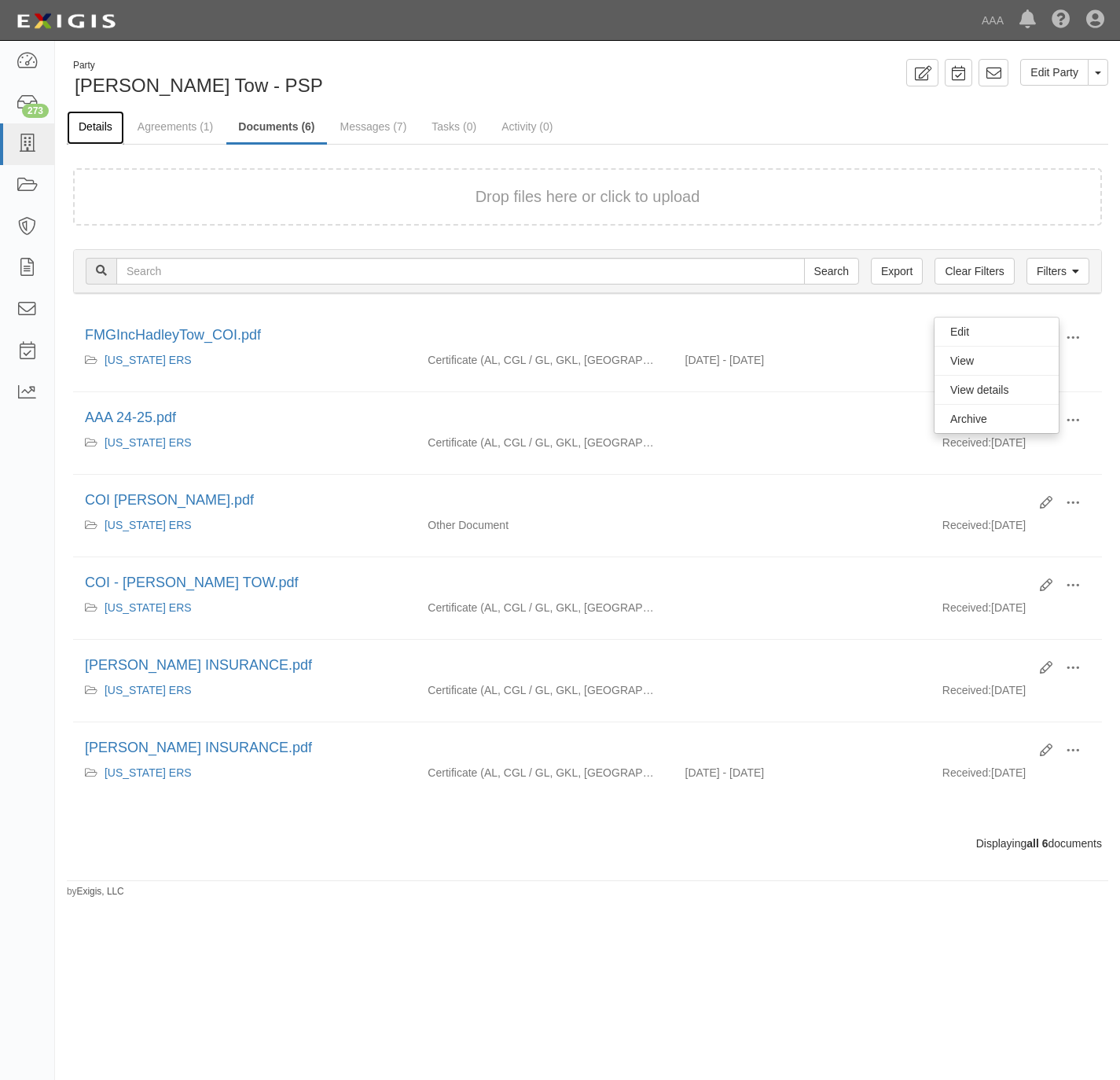
click at [96, 126] on link "Details" at bounding box center [96, 127] width 57 height 33
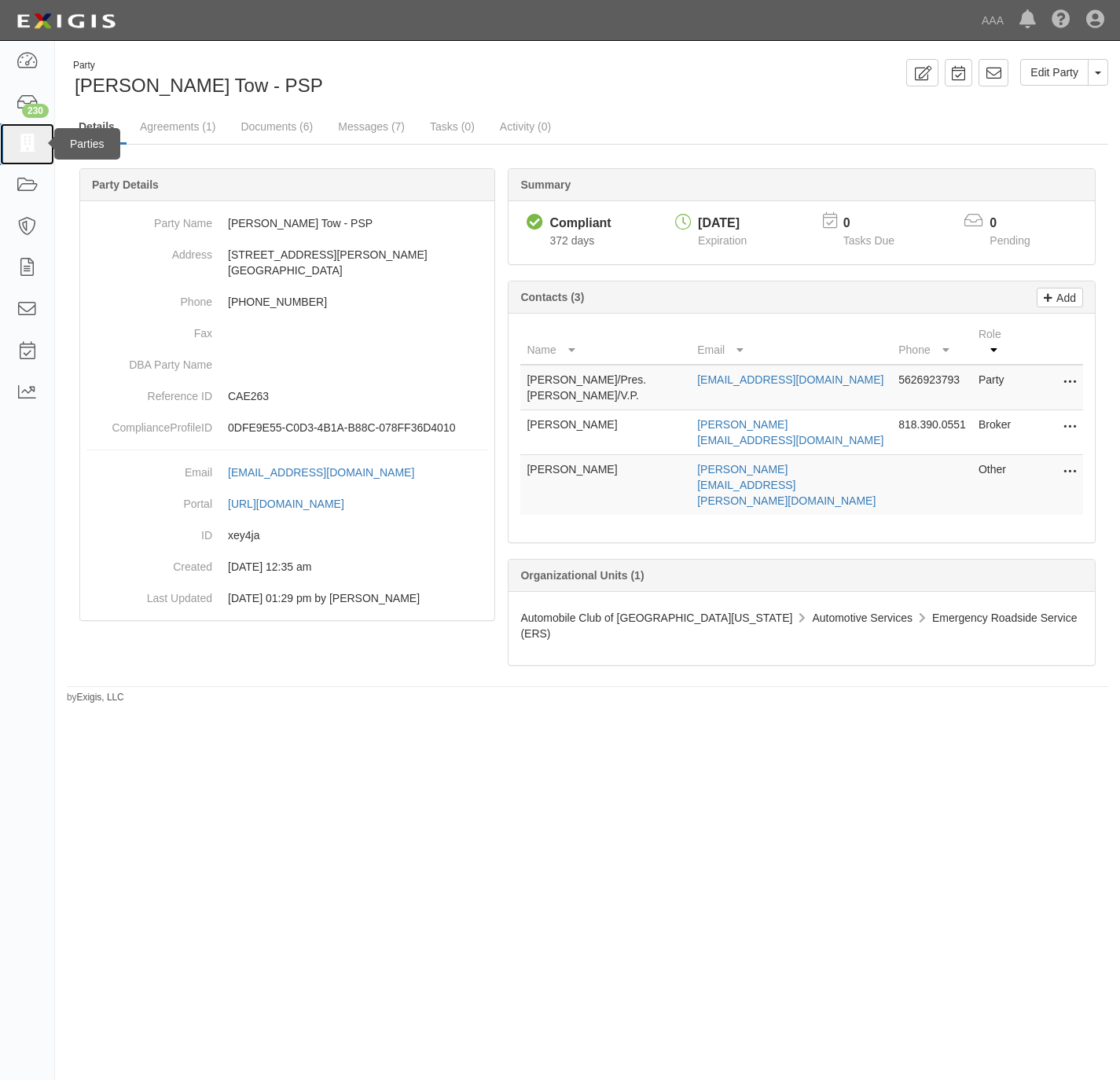
click at [22, 145] on icon at bounding box center [27, 144] width 22 height 18
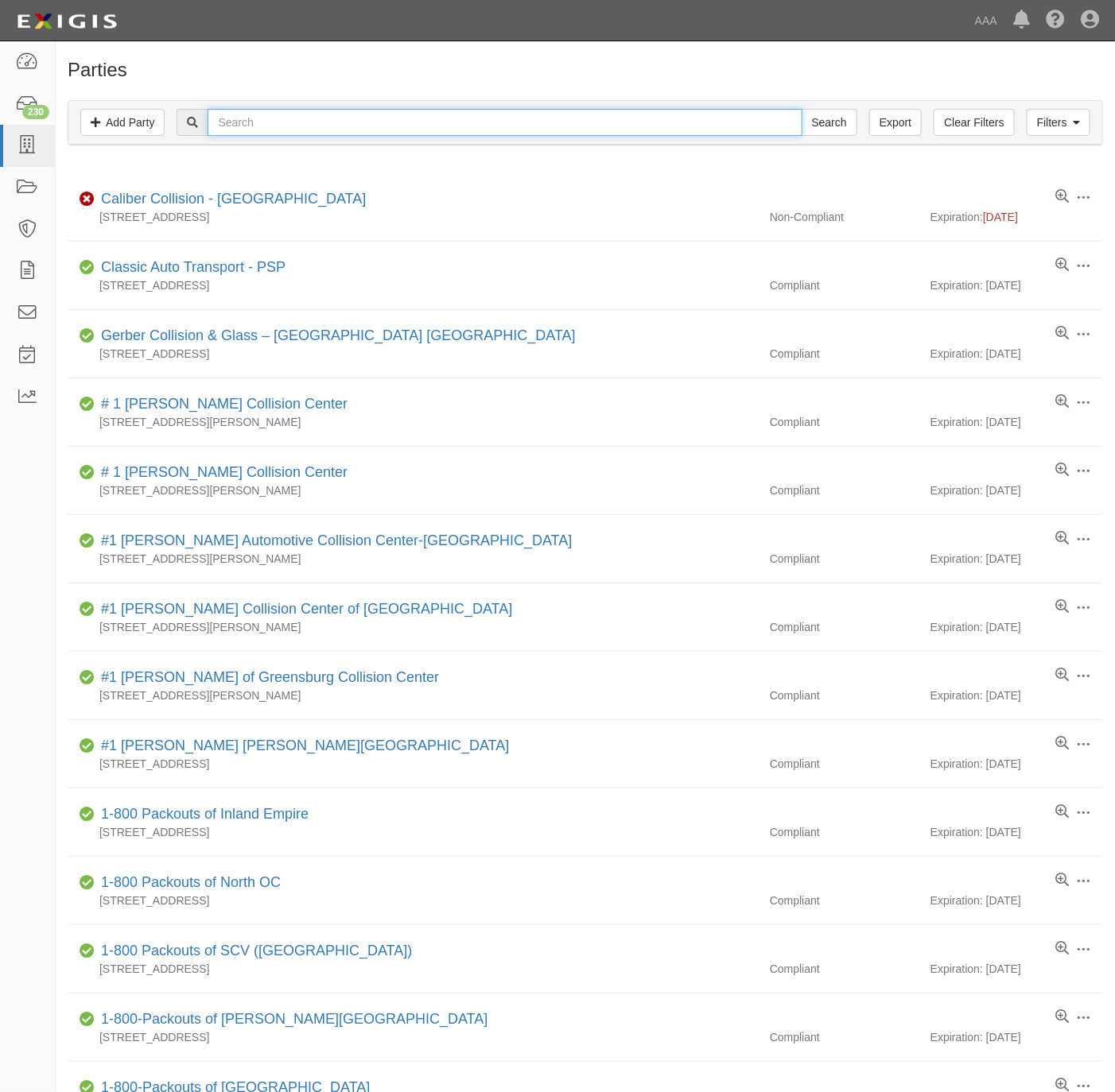
click at [377, 131] on input "text" at bounding box center [505, 122] width 594 height 27
paste input "MAX TOWING LLC"
type input "MAX TOWING LLC"
click at [840, 120] on input "Search" at bounding box center [828, 122] width 56 height 27
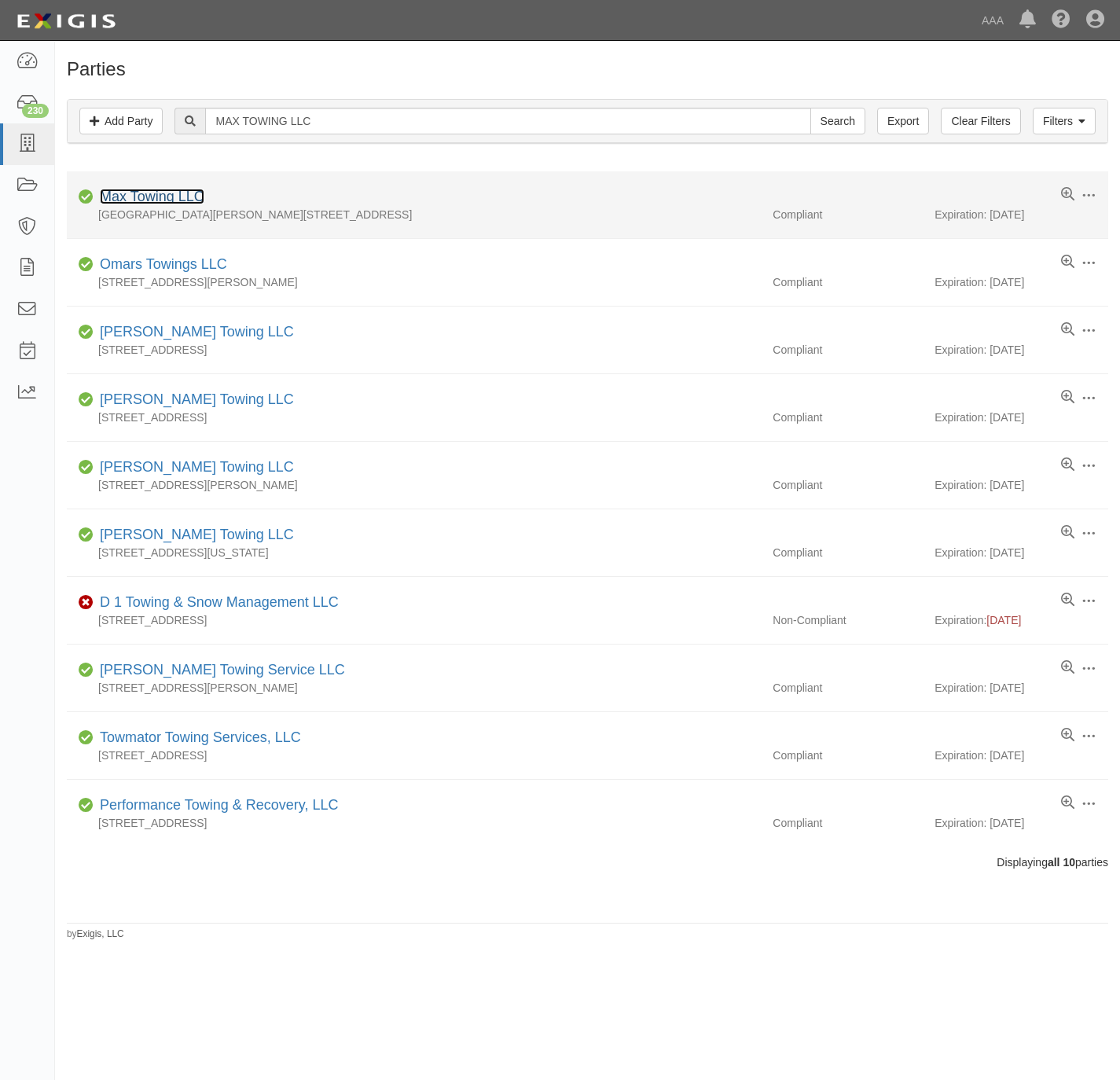
click at [170, 198] on link "Max Towing LLC" at bounding box center [151, 197] width 104 height 16
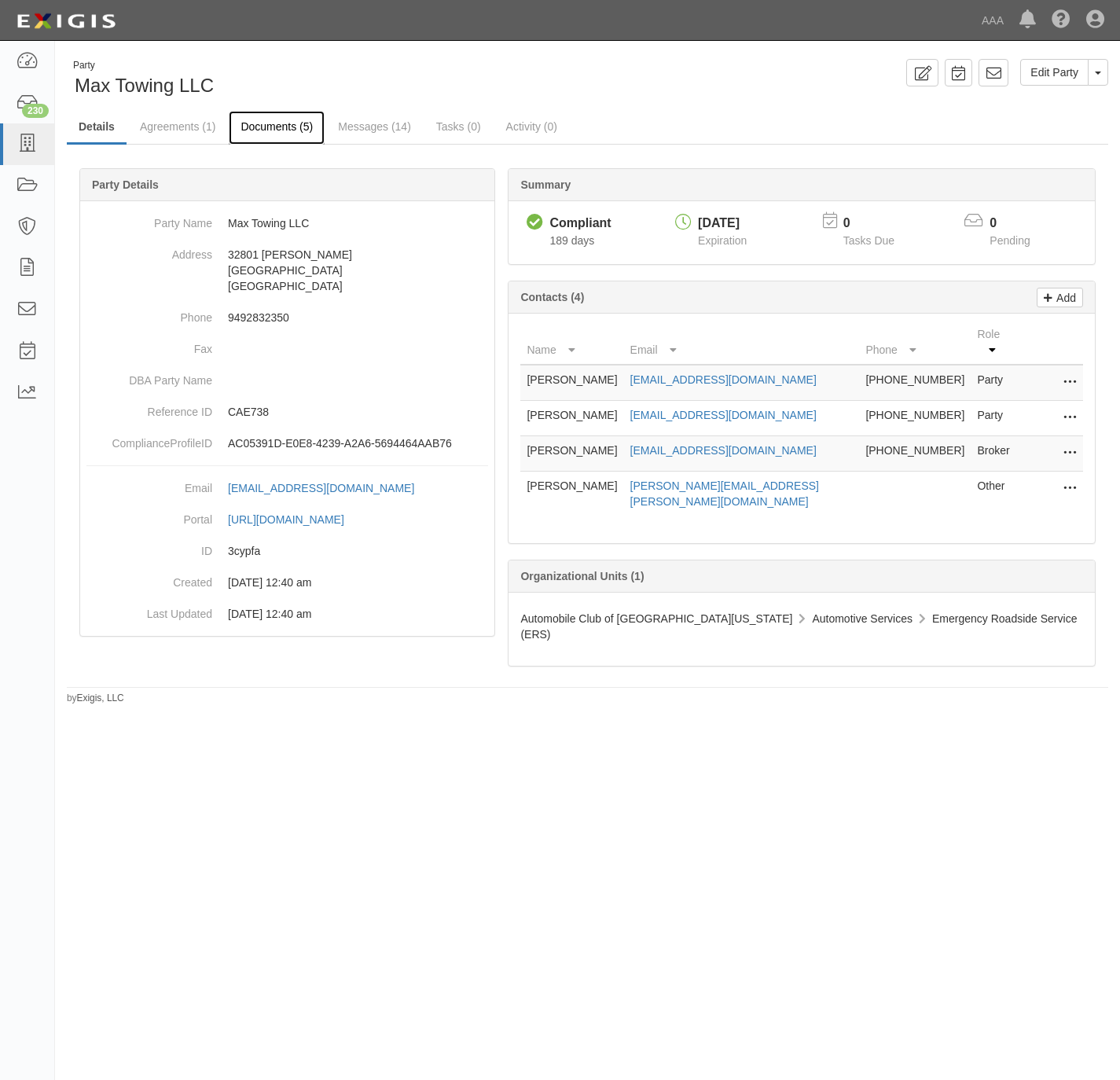
click at [291, 123] on link "Documents (5)" at bounding box center [276, 127] width 96 height 33
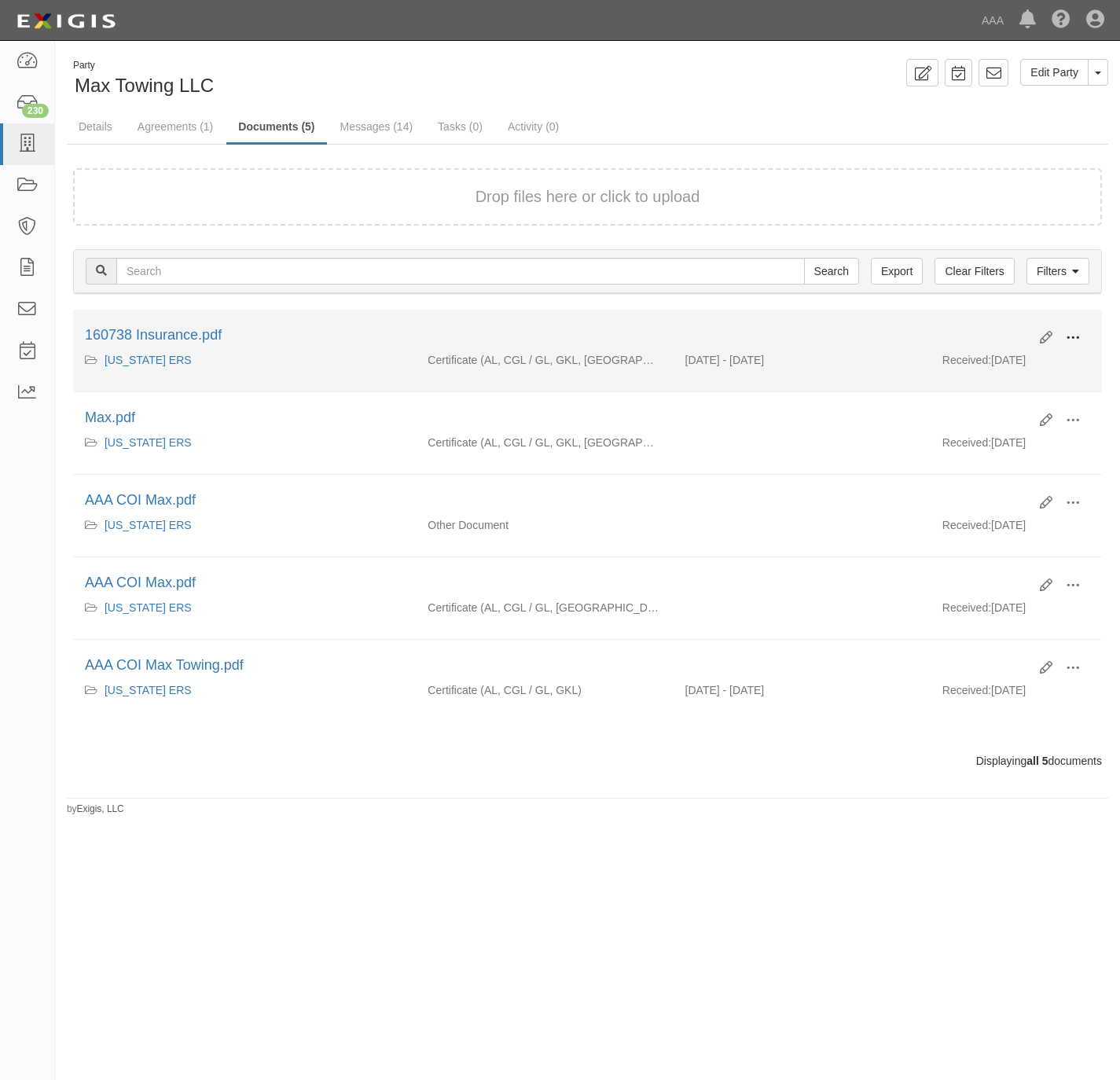
click at [1075, 337] on span at bounding box center [1073, 338] width 14 height 14
click at [990, 364] on link "View" at bounding box center [997, 361] width 124 height 29
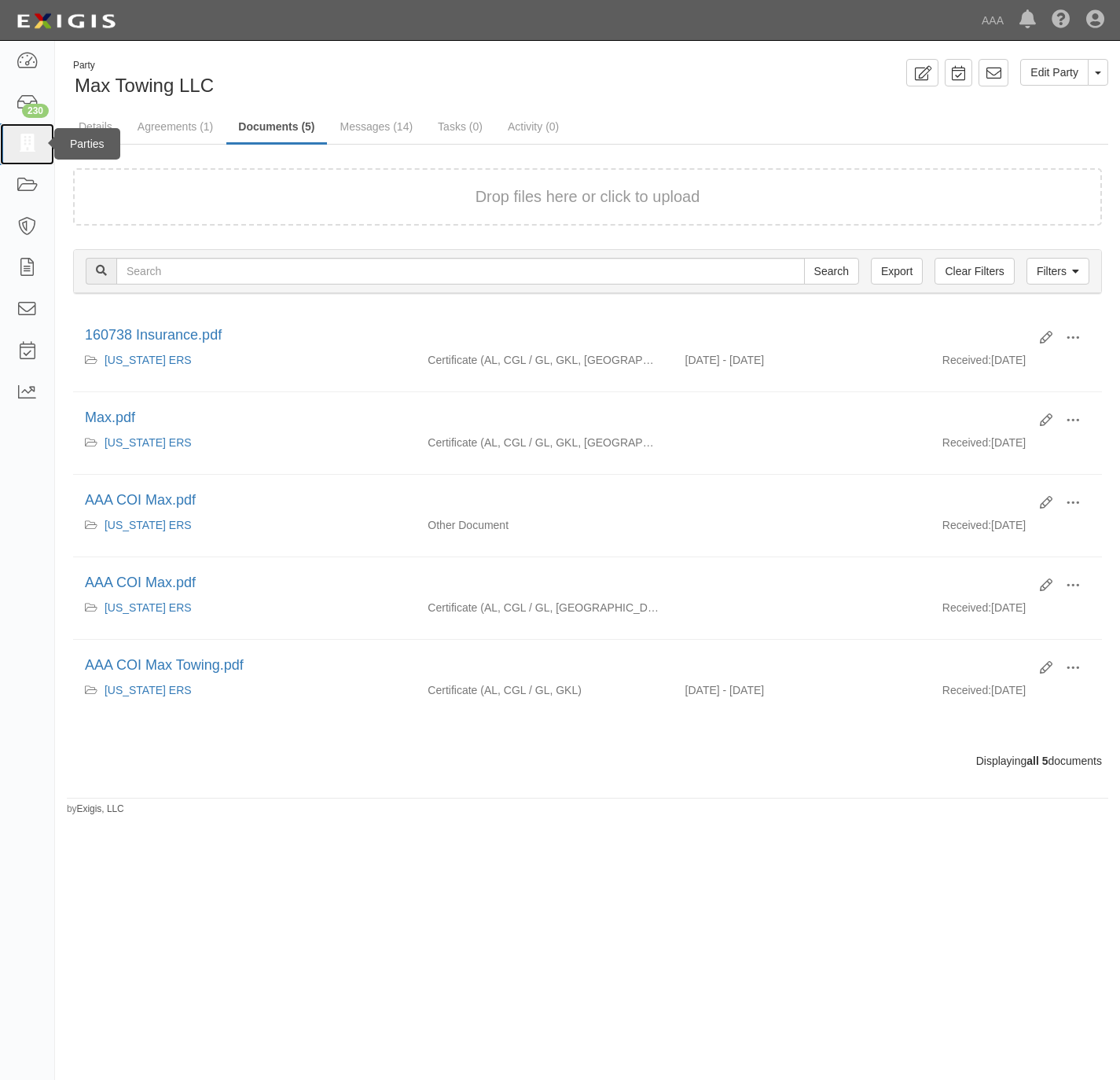
click at [41, 149] on link at bounding box center [27, 144] width 54 height 41
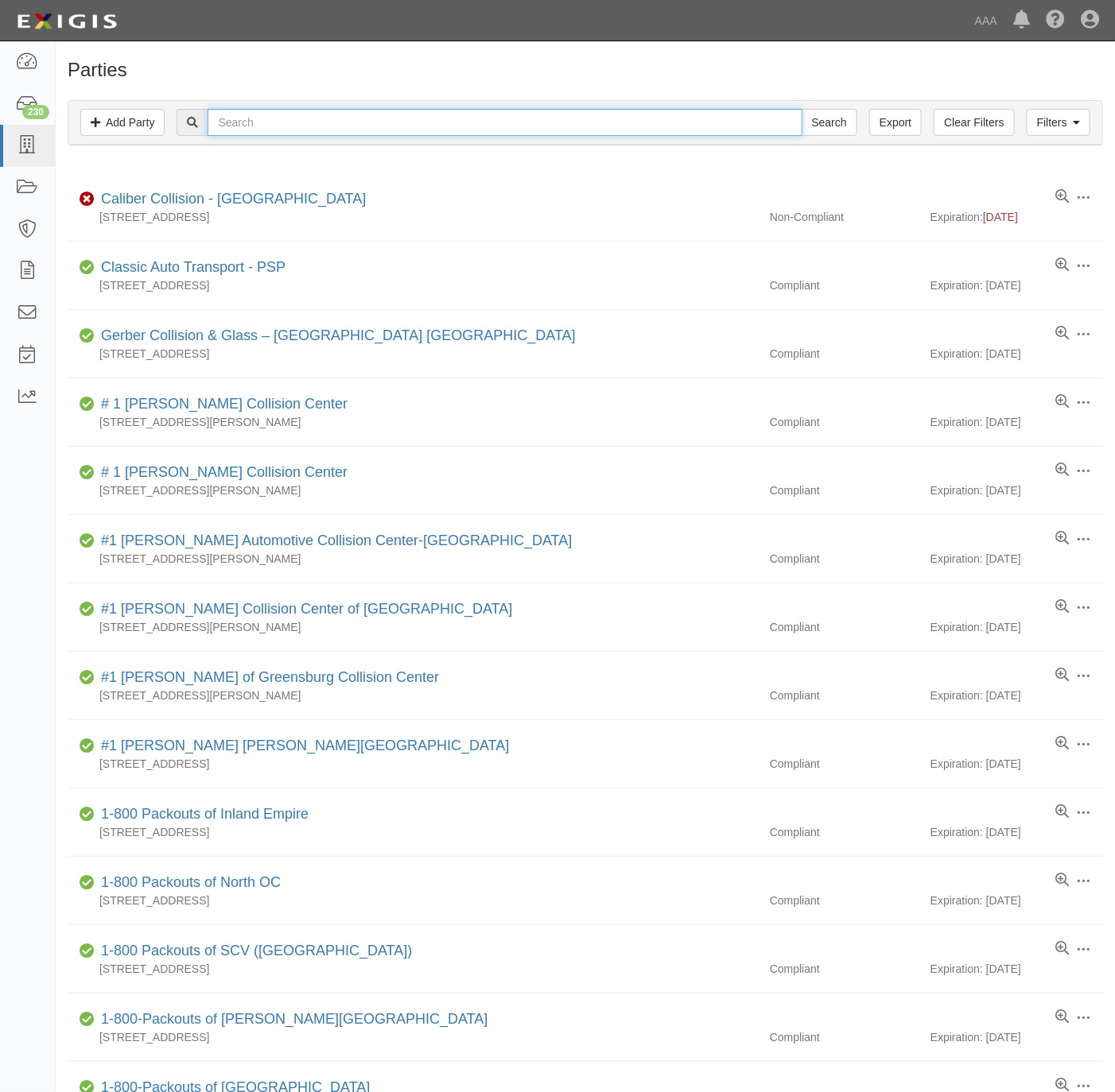
click at [396, 120] on input "text" at bounding box center [505, 122] width 594 height 27
paste input "A.C. TOWING INC"
type input "A.C. TOWING INC"
click at [828, 115] on input "Search" at bounding box center [828, 122] width 56 height 27
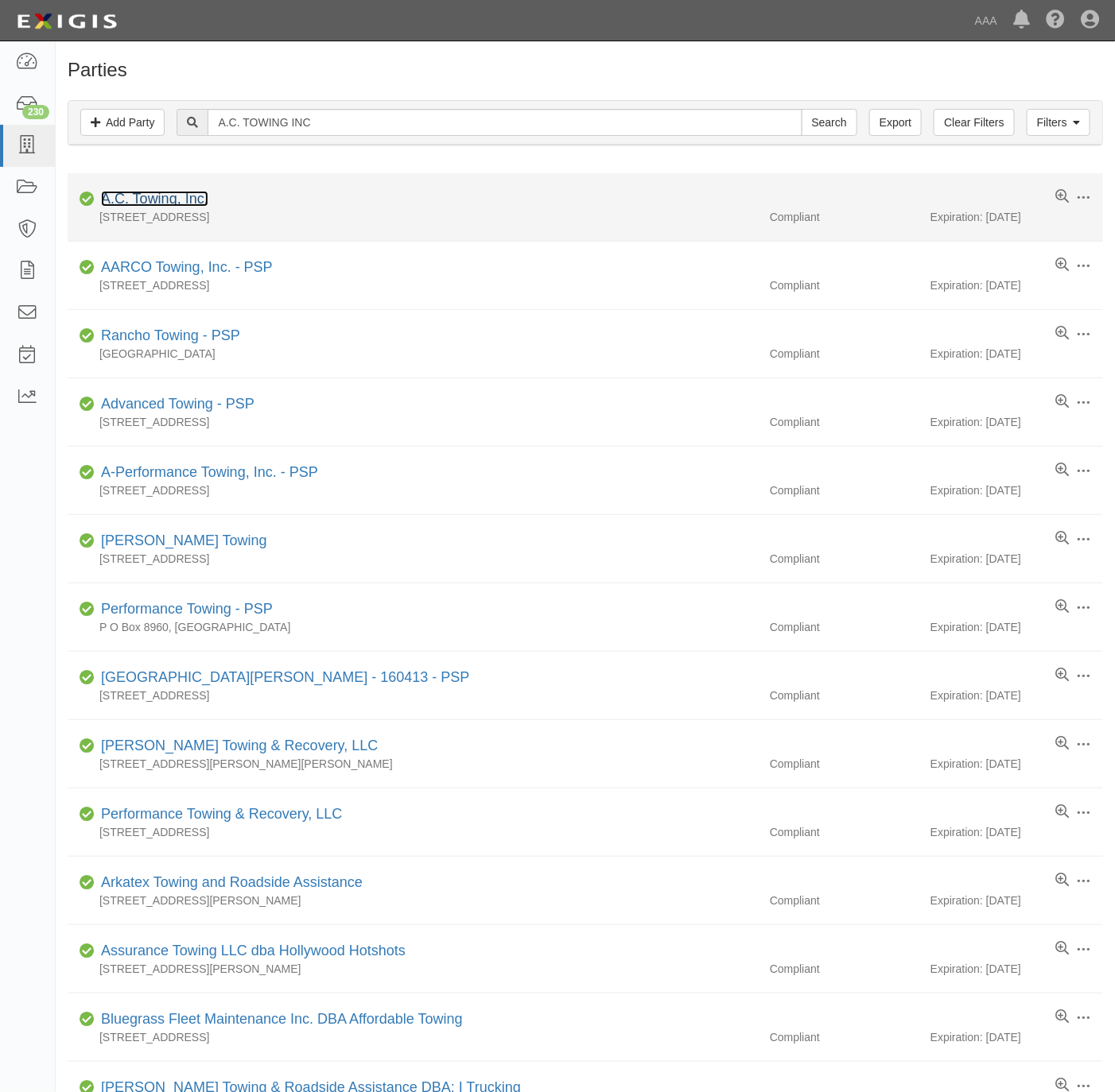
click at [159, 196] on link "A.C. Towing, Inc." at bounding box center [154, 199] width 107 height 16
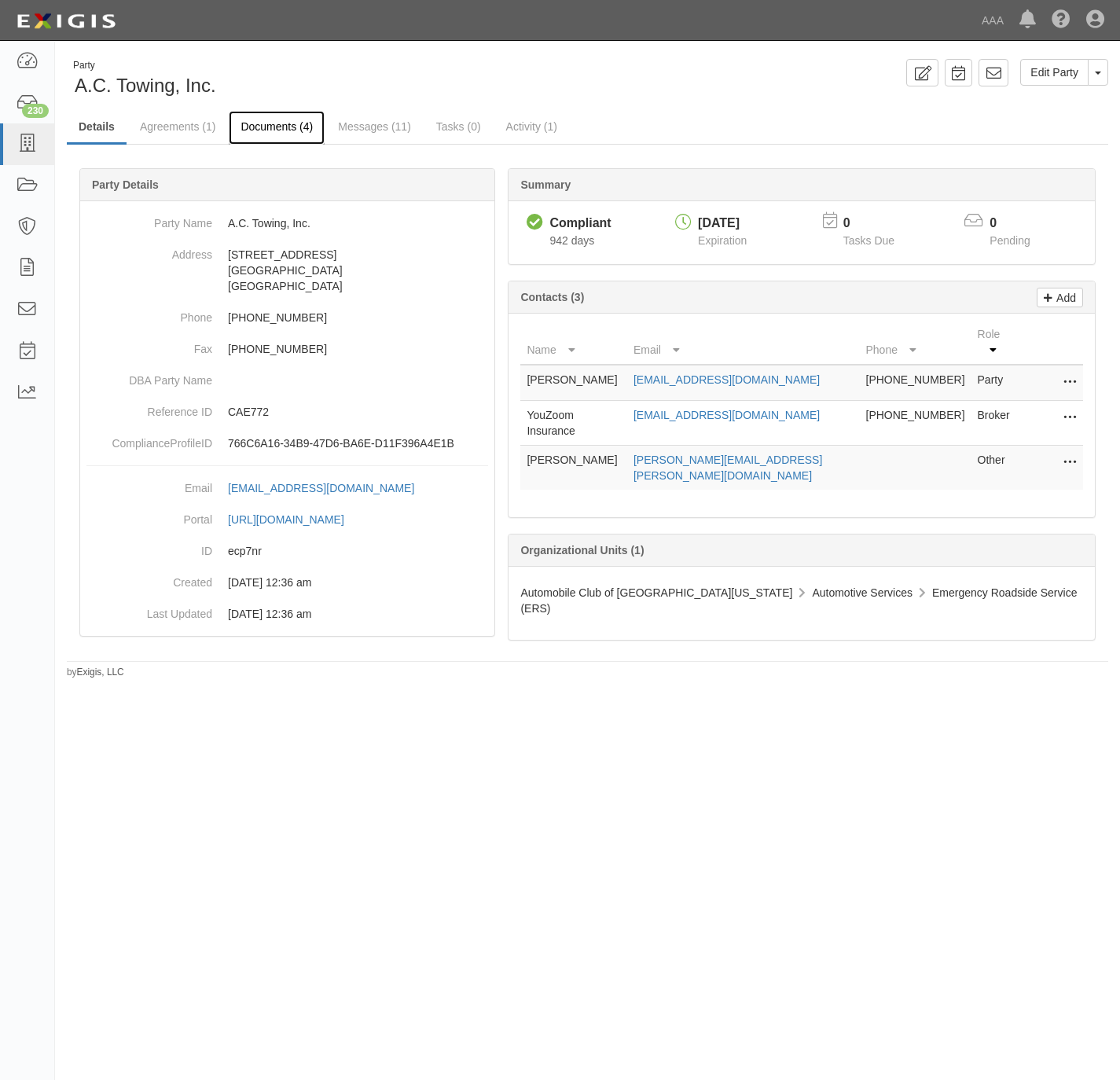
click at [281, 125] on link "Documents (4)" at bounding box center [276, 127] width 96 height 33
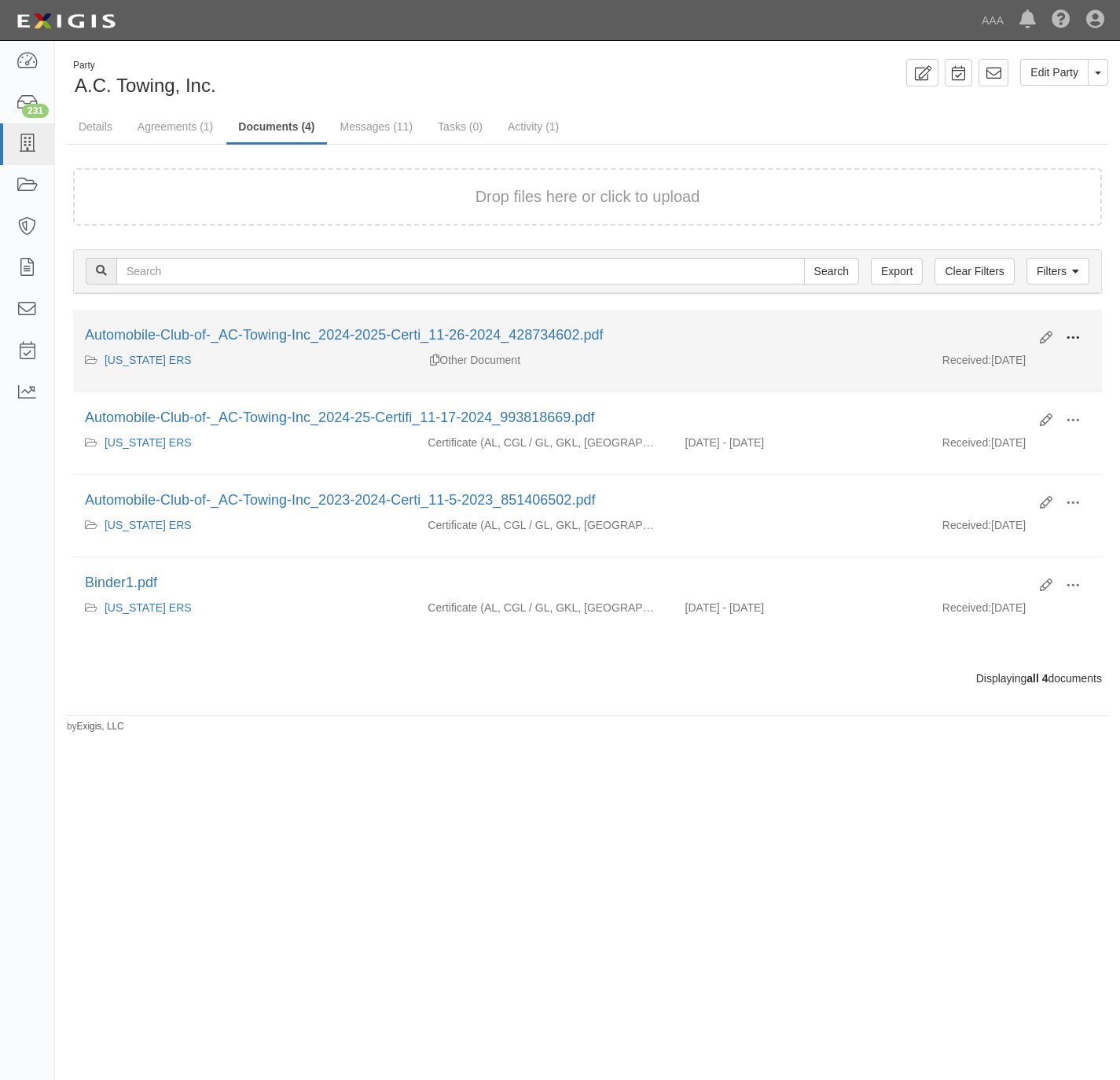
click at [1079, 333] on span at bounding box center [1073, 338] width 14 height 14
click at [1012, 361] on link "View" at bounding box center [997, 361] width 124 height 29
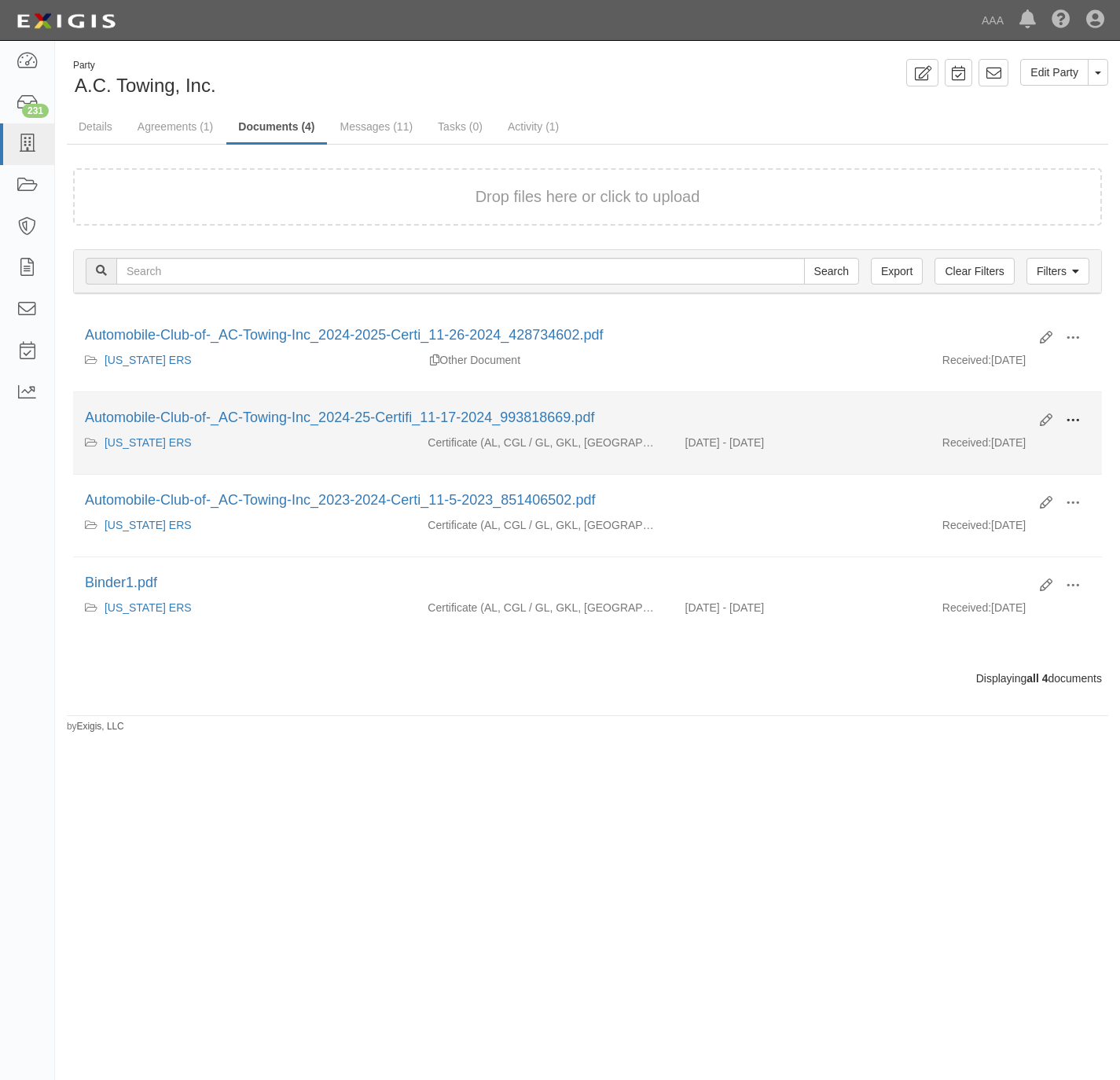
click at [1088, 424] on button at bounding box center [1072, 422] width 34 height 27
click at [1020, 450] on link "View" at bounding box center [997, 443] width 124 height 29
click at [1076, 419] on span at bounding box center [1073, 420] width 14 height 14
click at [998, 442] on link "View" at bounding box center [997, 443] width 124 height 29
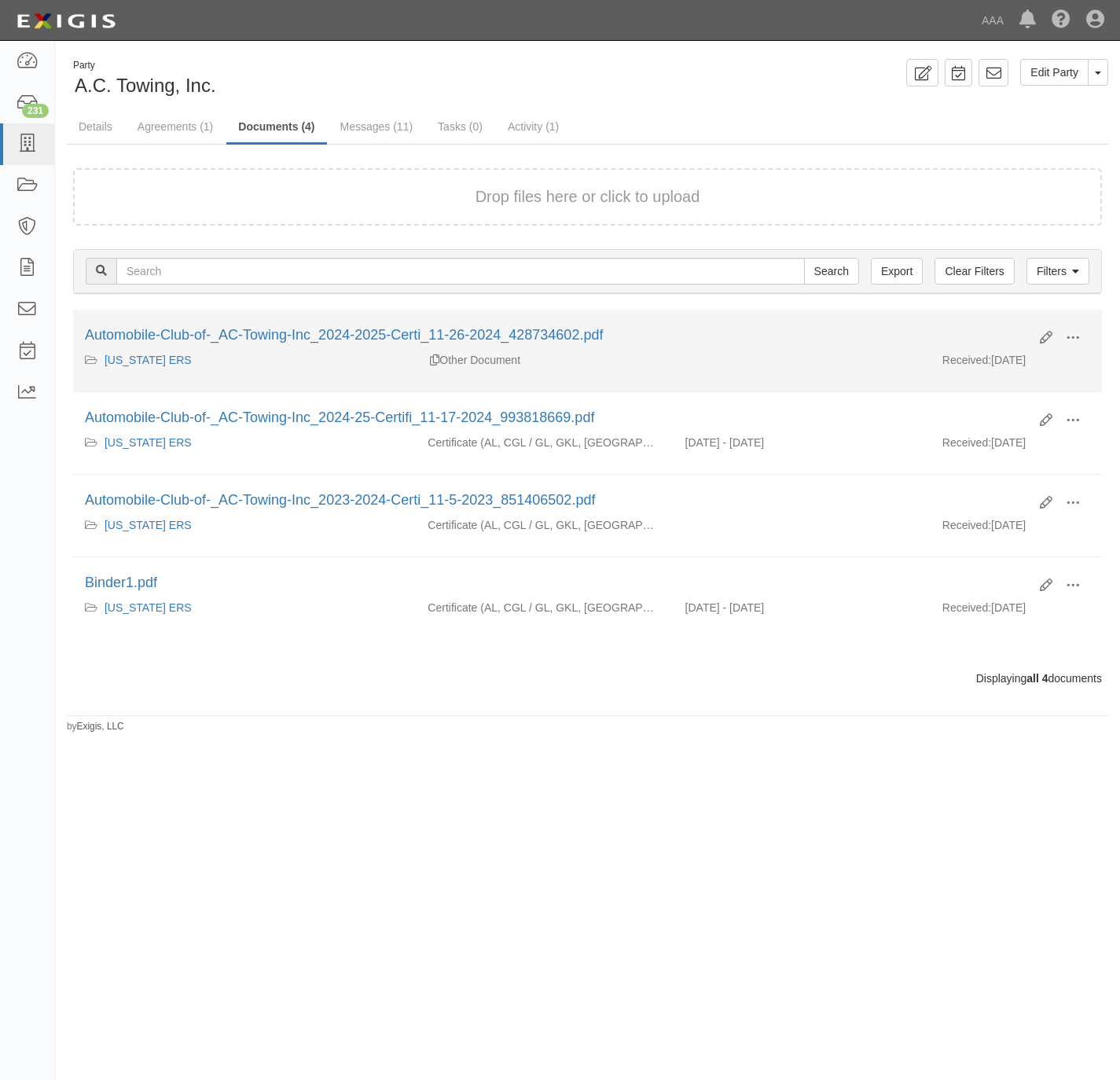
click at [1074, 321] on li "Edit View View details Archive Automobile-Club-of-_AC-Towing-Inc_2024-2025-Cert…" at bounding box center [587, 351] width 1029 height 83
click at [1078, 336] on span at bounding box center [1073, 338] width 14 height 14
click at [1014, 353] on link "View" at bounding box center [997, 361] width 124 height 29
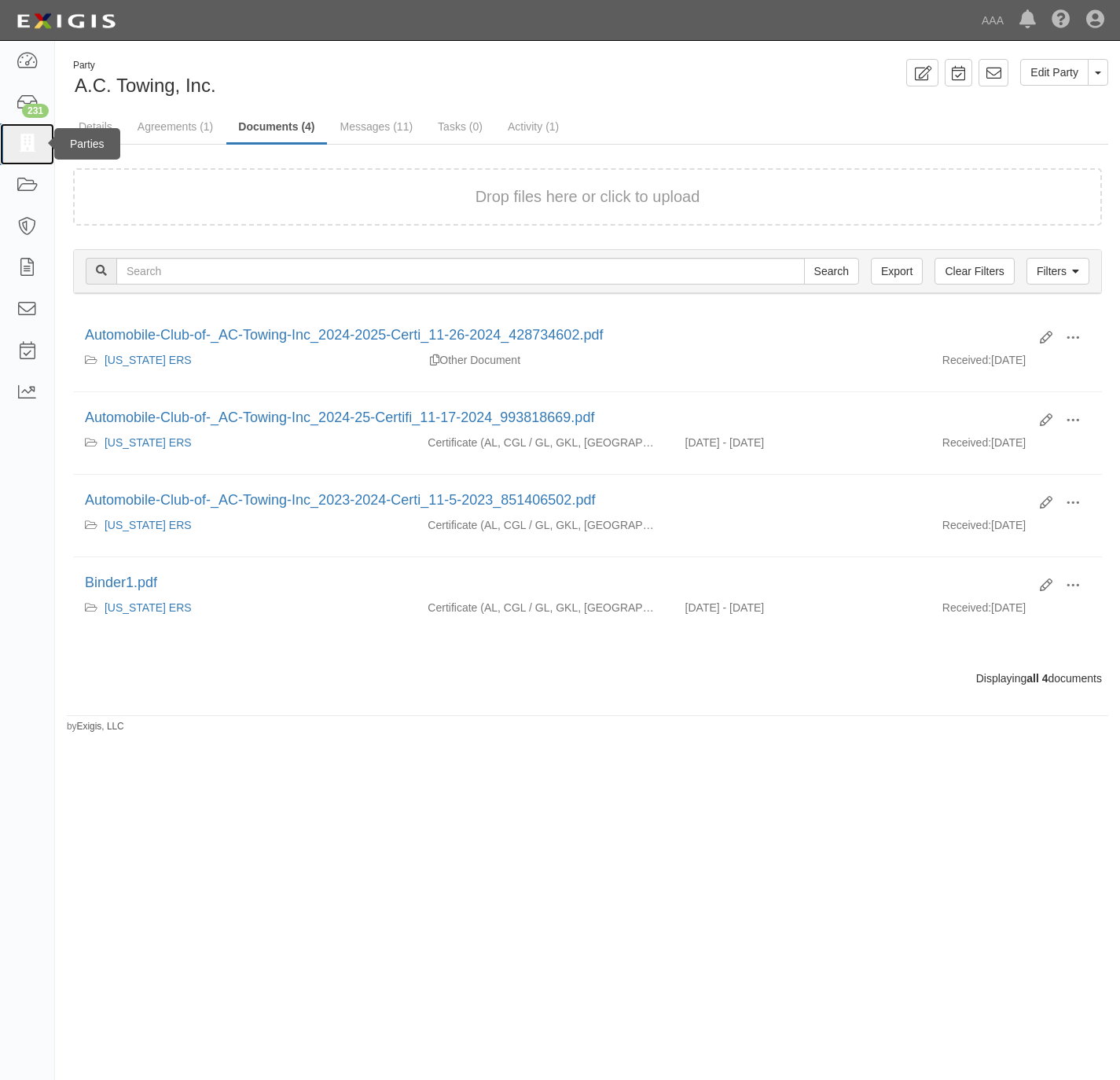
click at [27, 142] on icon at bounding box center [27, 144] width 22 height 18
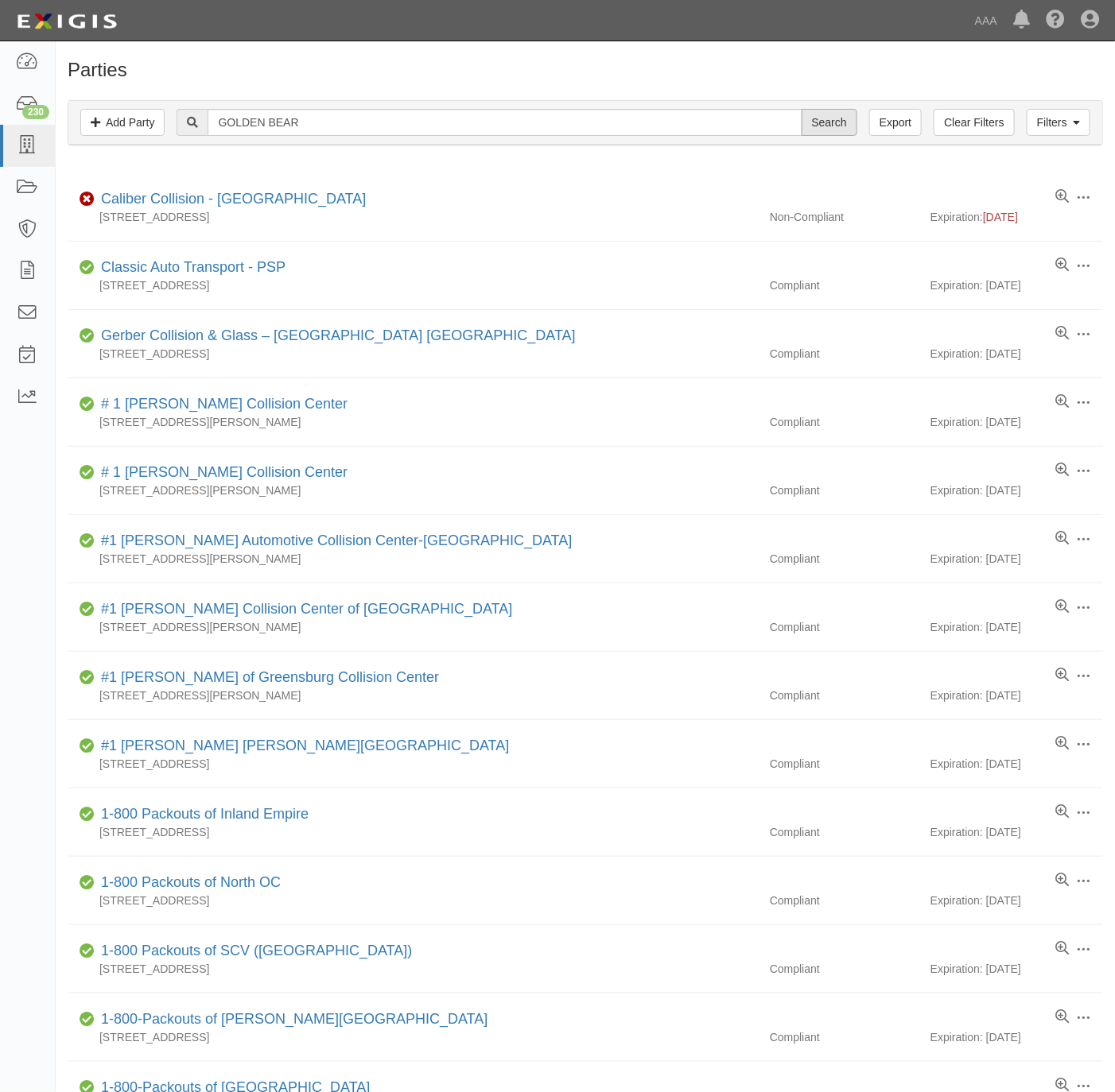
type input "GOLDEN BEAR"
click at [835, 120] on input "Search" at bounding box center [828, 122] width 56 height 27
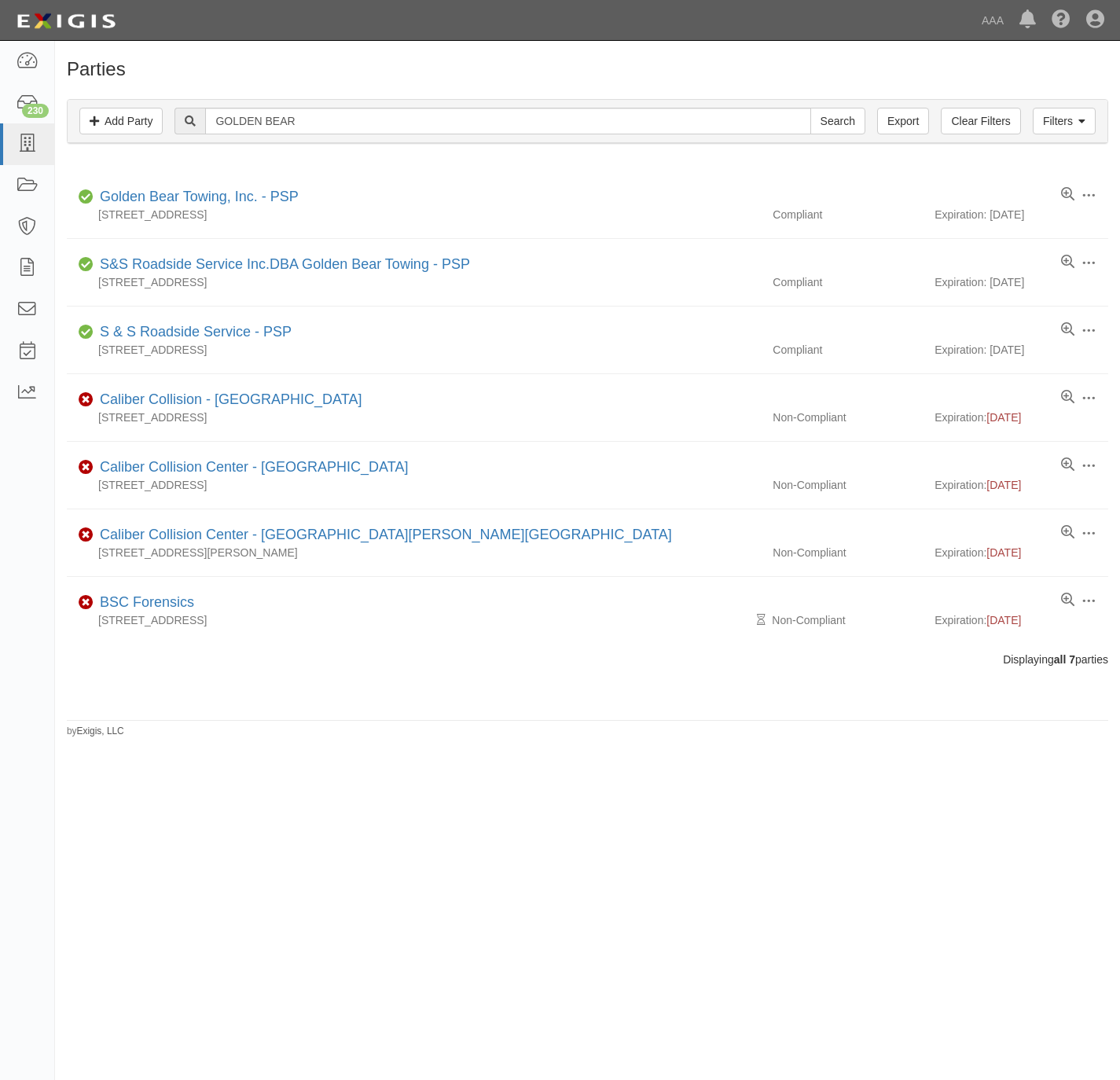
drag, startPoint x: 640, startPoint y: 64, endPoint x: 628, endPoint y: 76, distance: 17.0
click at [640, 64] on h1 "Parties" at bounding box center [587, 69] width 1041 height 21
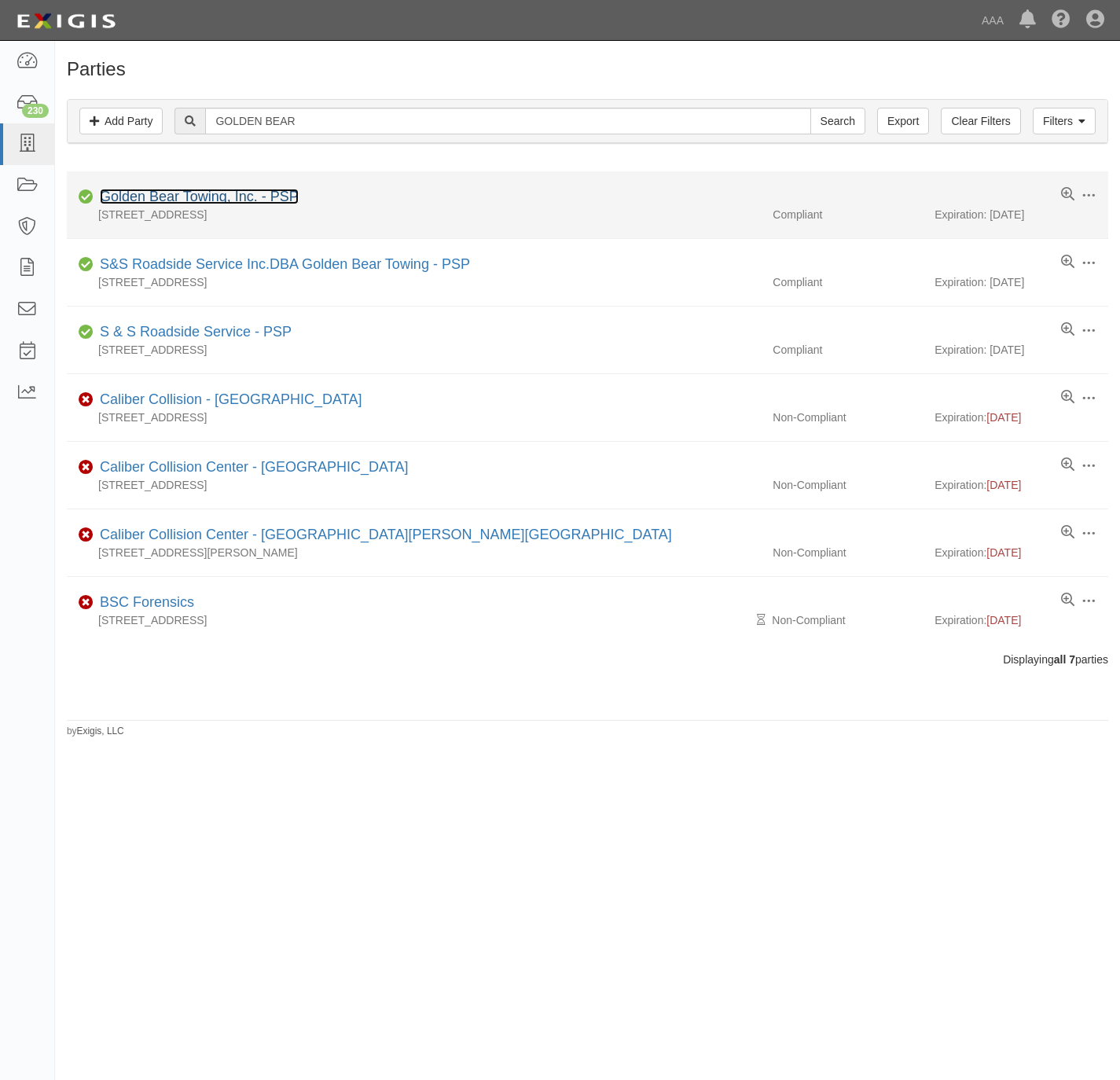
click at [211, 194] on link "Golden Bear Towing, Inc. - PSP" at bounding box center [199, 197] width 199 height 16
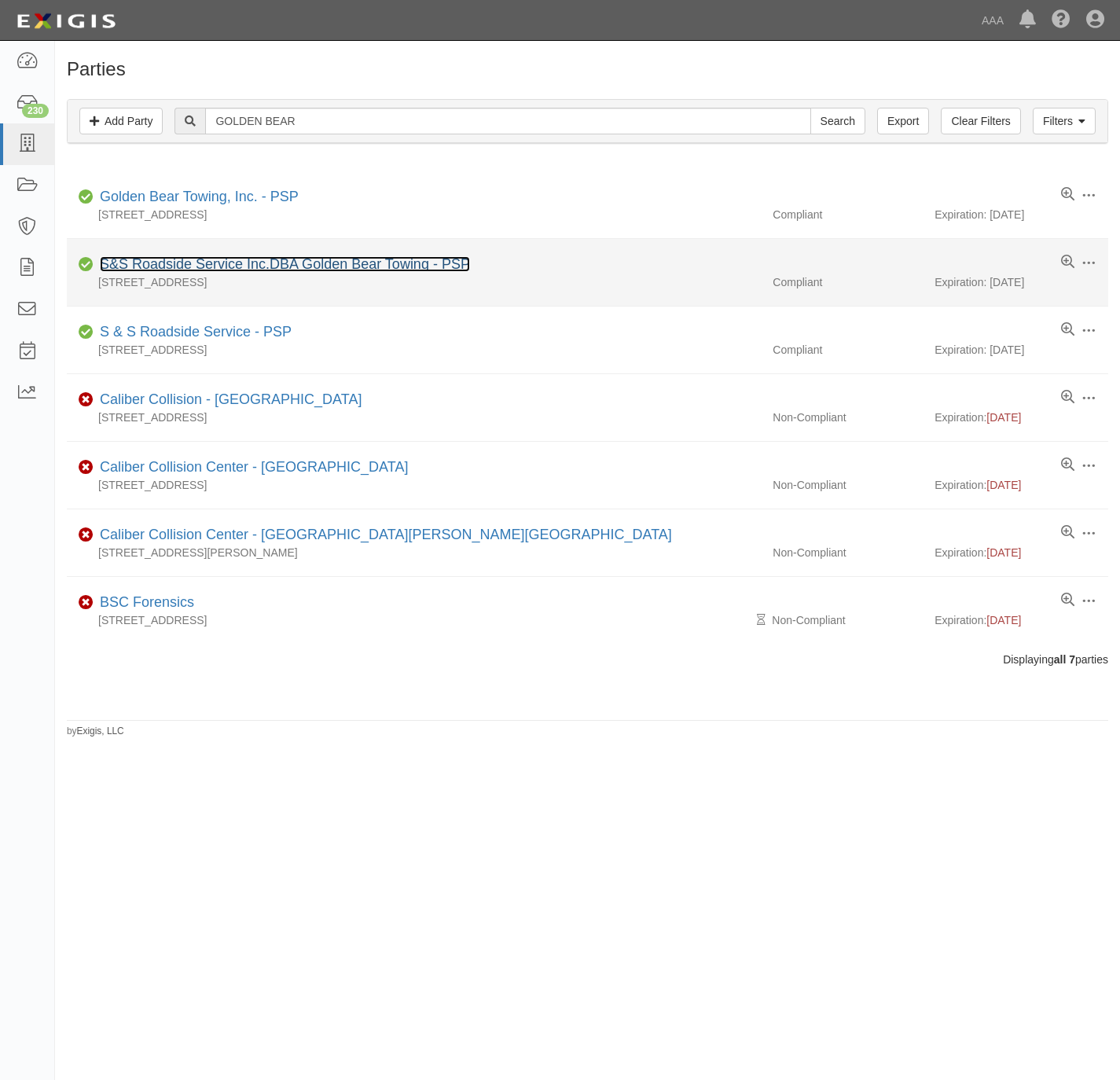
click at [299, 265] on link "S&S Roadside Service Inc.DBA Golden Bear Towing - PSP" at bounding box center [284, 264] width 370 height 16
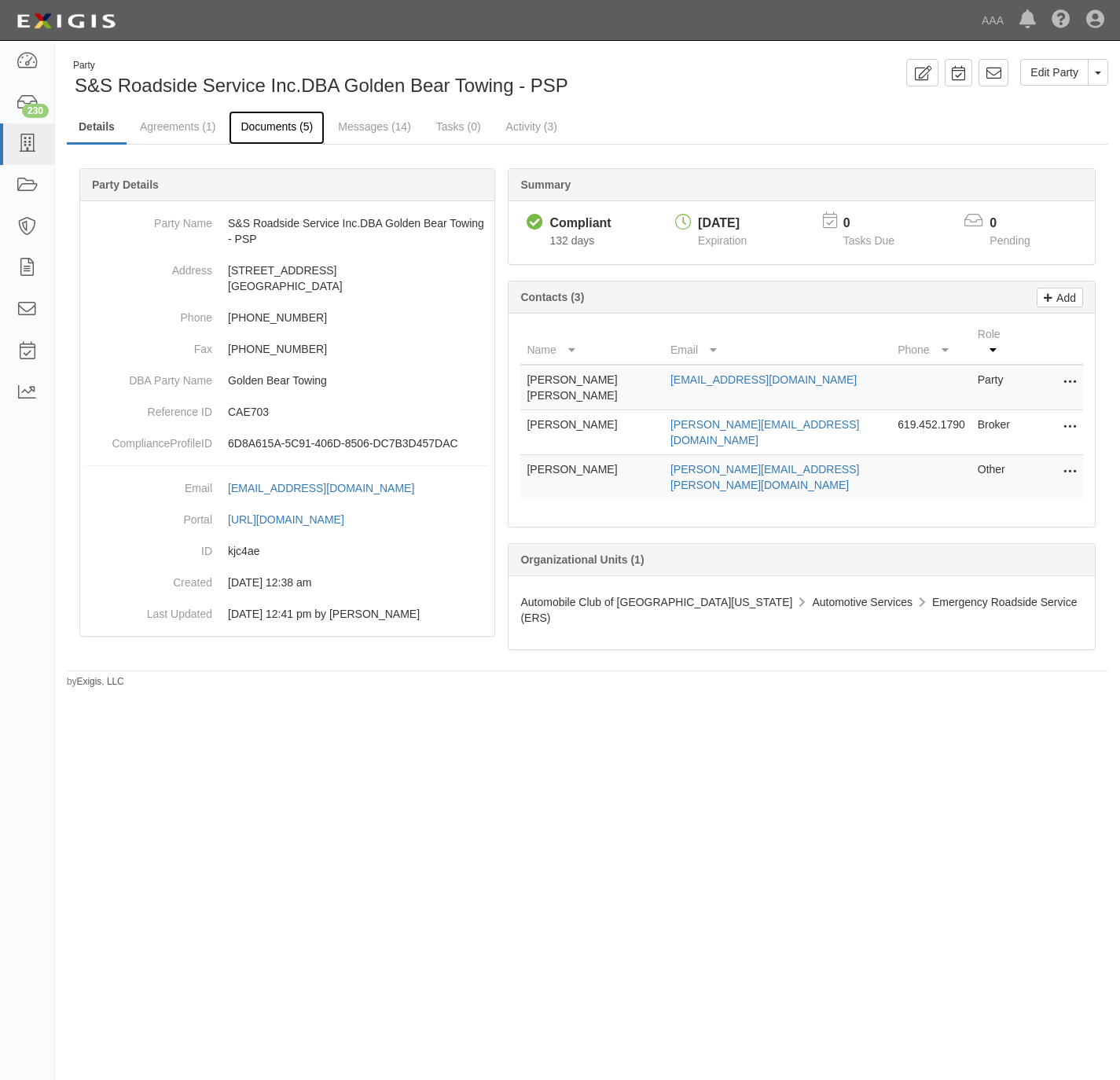
click at [260, 127] on link "Documents (5)" at bounding box center [276, 127] width 96 height 33
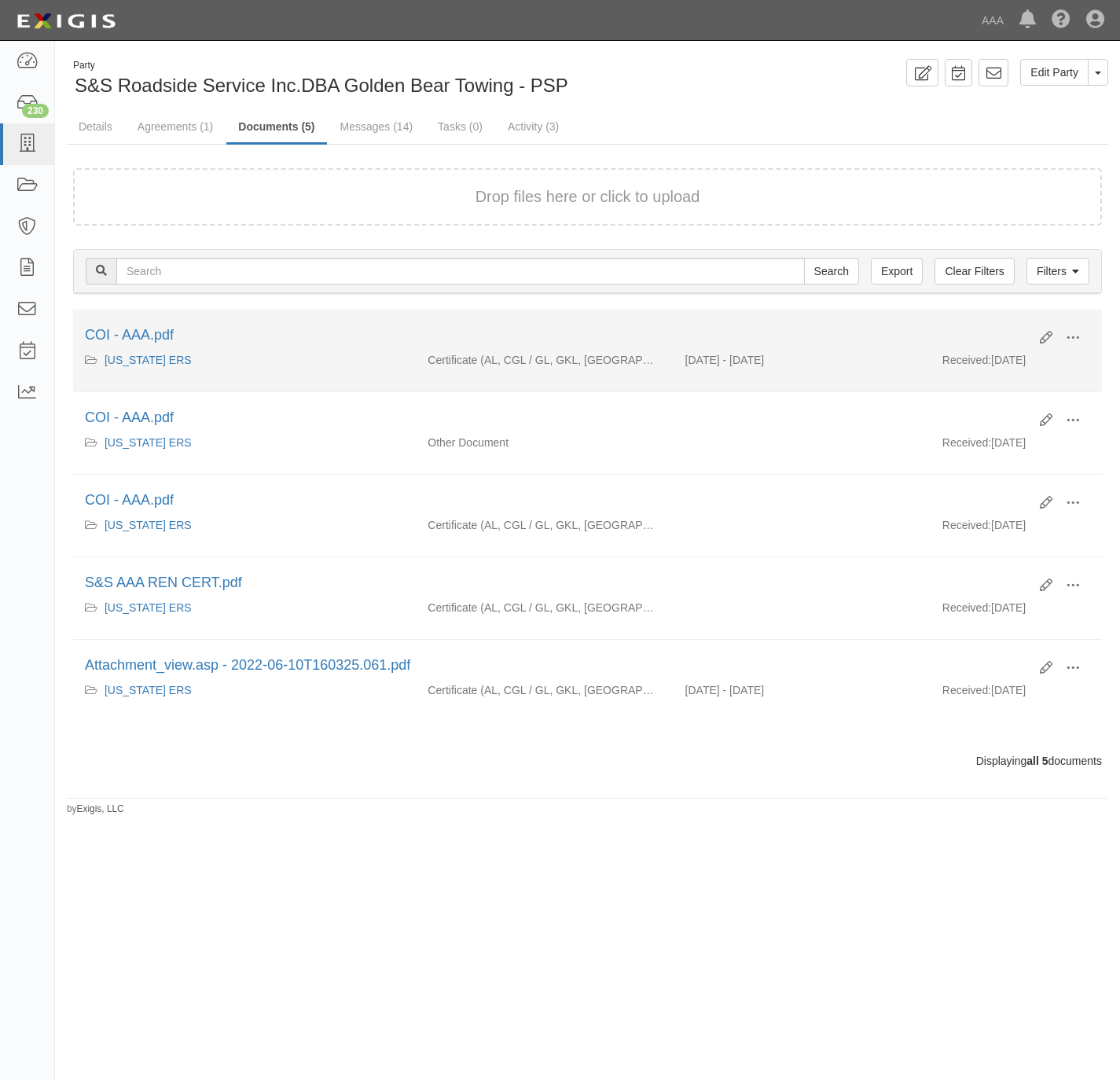
click at [1091, 336] on div "Edit View View details Archive COI - AAA.pdf" at bounding box center [587, 339] width 1029 height 27
click at [1083, 340] on button at bounding box center [1072, 339] width 34 height 27
click at [1013, 359] on link "View" at bounding box center [997, 361] width 124 height 29
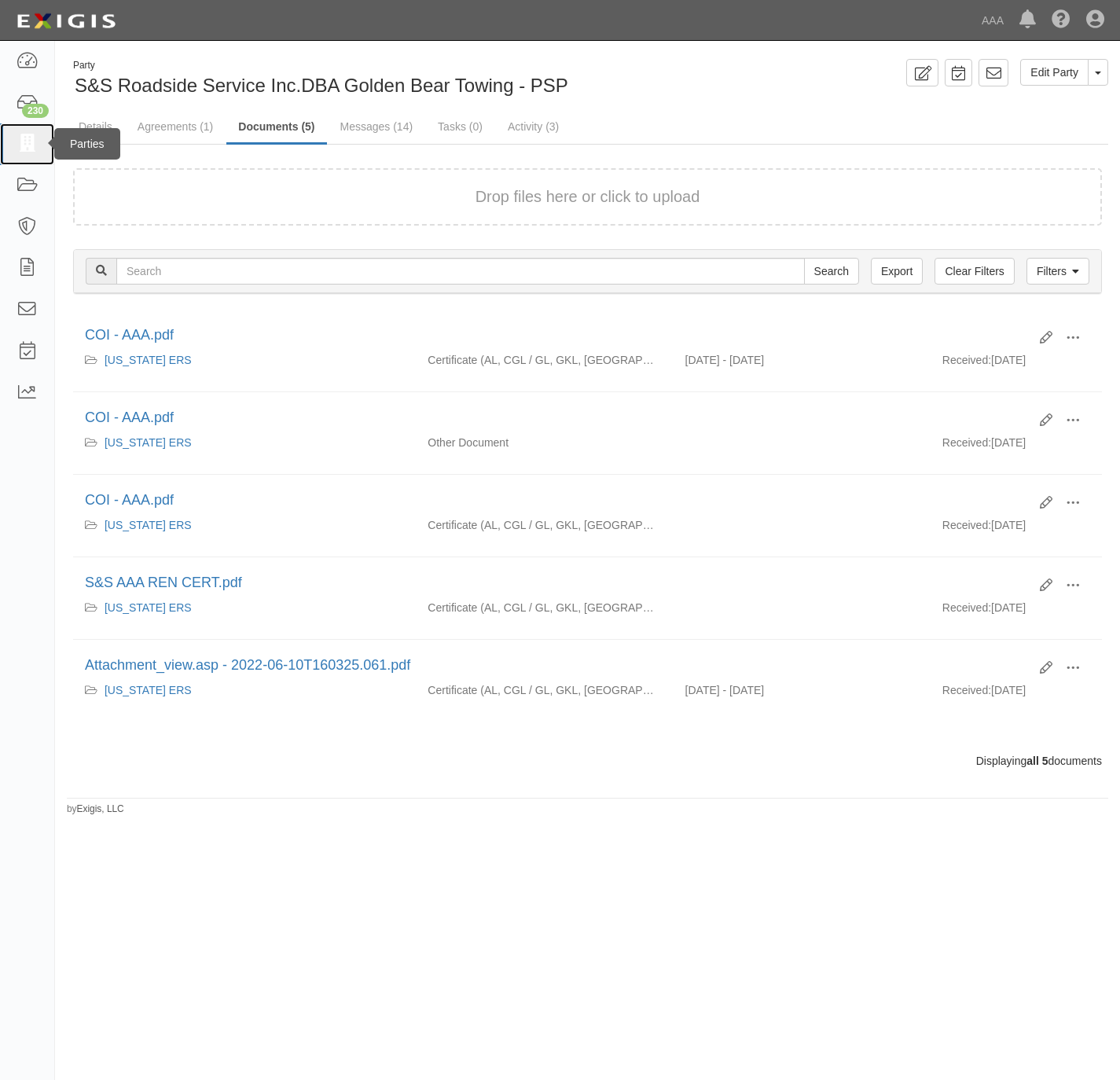
click at [27, 146] on icon at bounding box center [27, 144] width 22 height 18
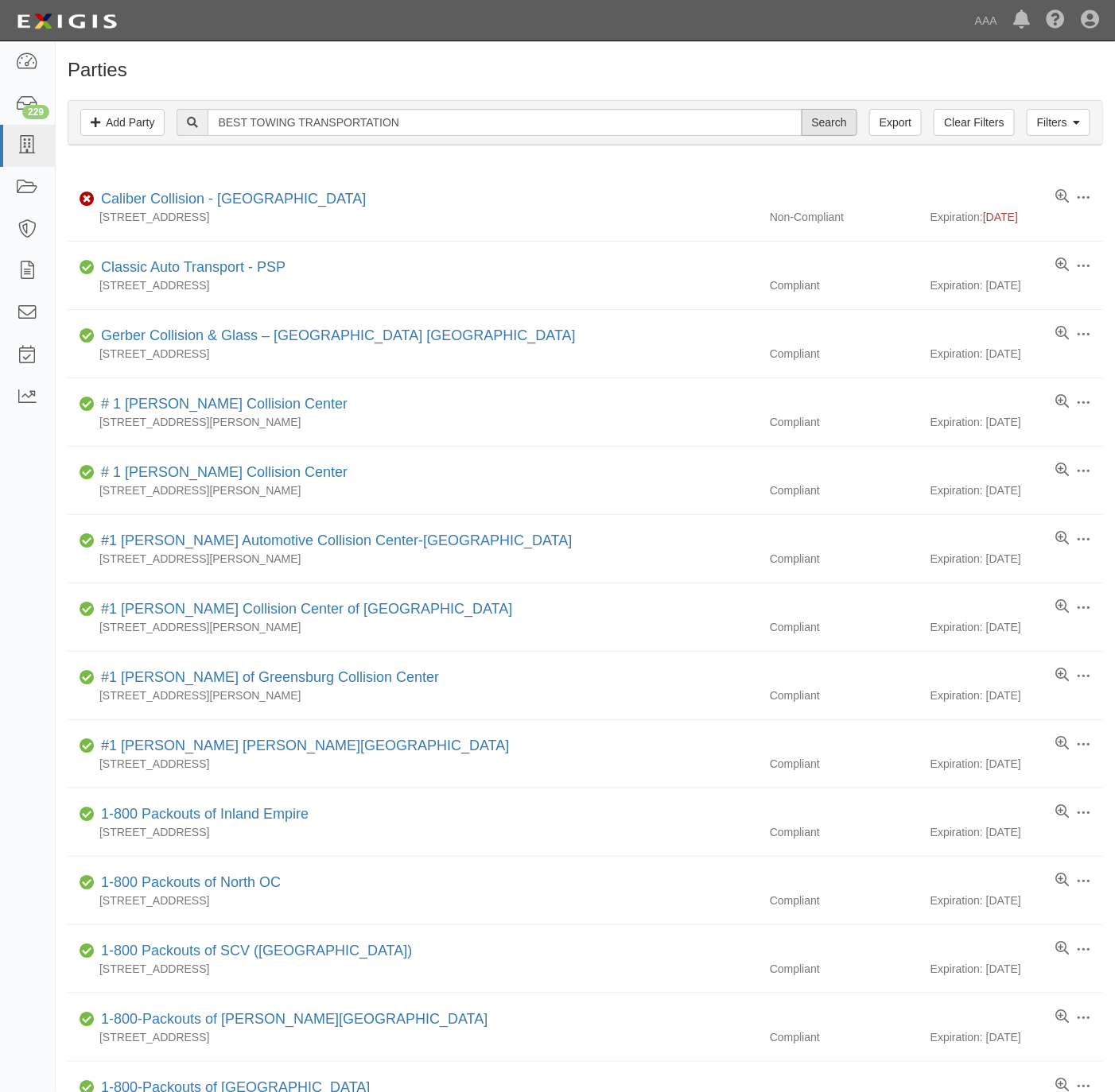
type input "BEST TOWING TRANSPORTATION"
click at [819, 124] on input "Search" at bounding box center [828, 122] width 56 height 27
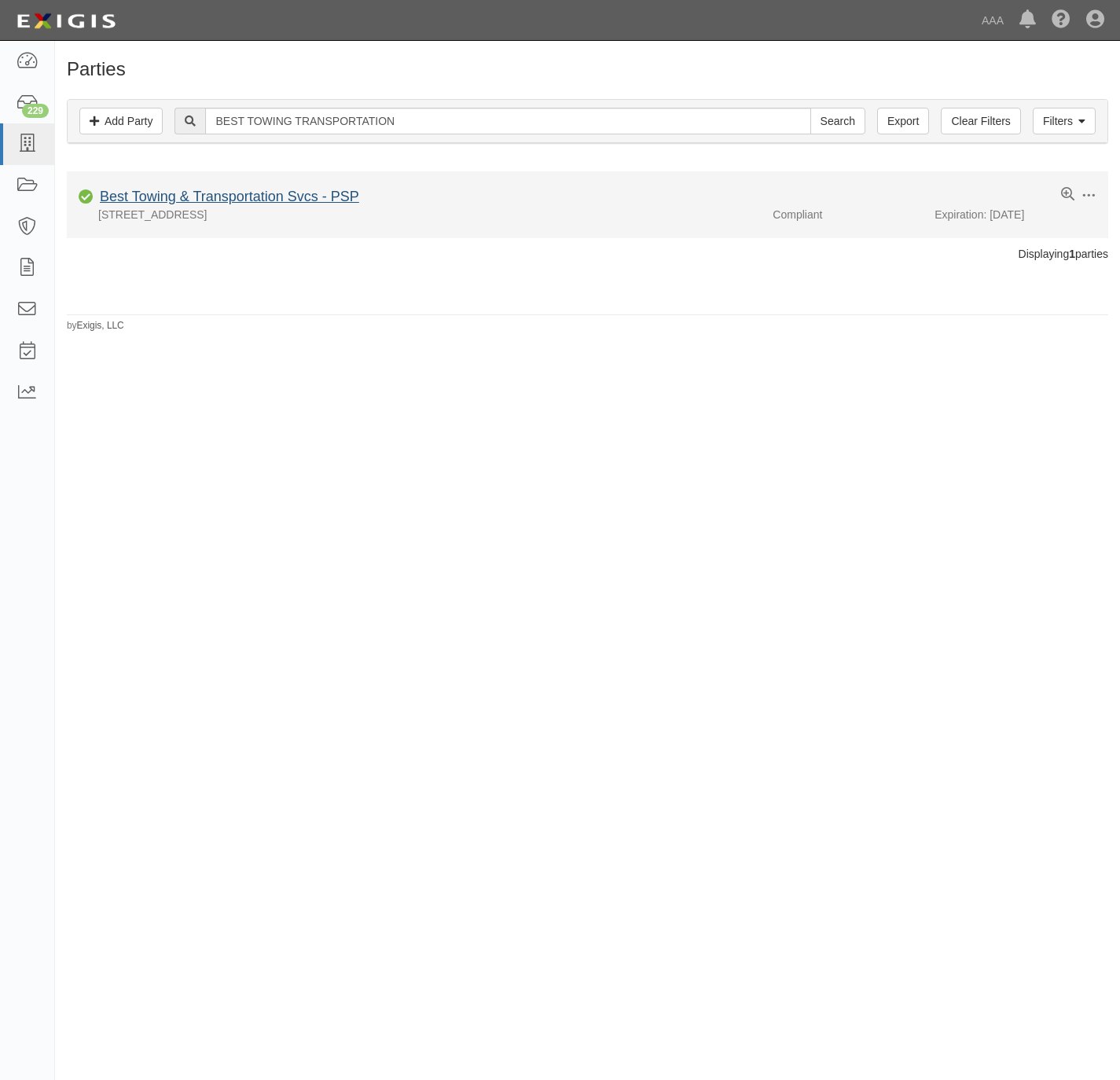
click at [281, 206] on div "Best Towing & Transportation Svcs - PSP" at bounding box center [227, 197] width 266 height 21
click at [222, 194] on link "Best Towing & Transportation Svcs - PSP" at bounding box center [229, 197] width 260 height 16
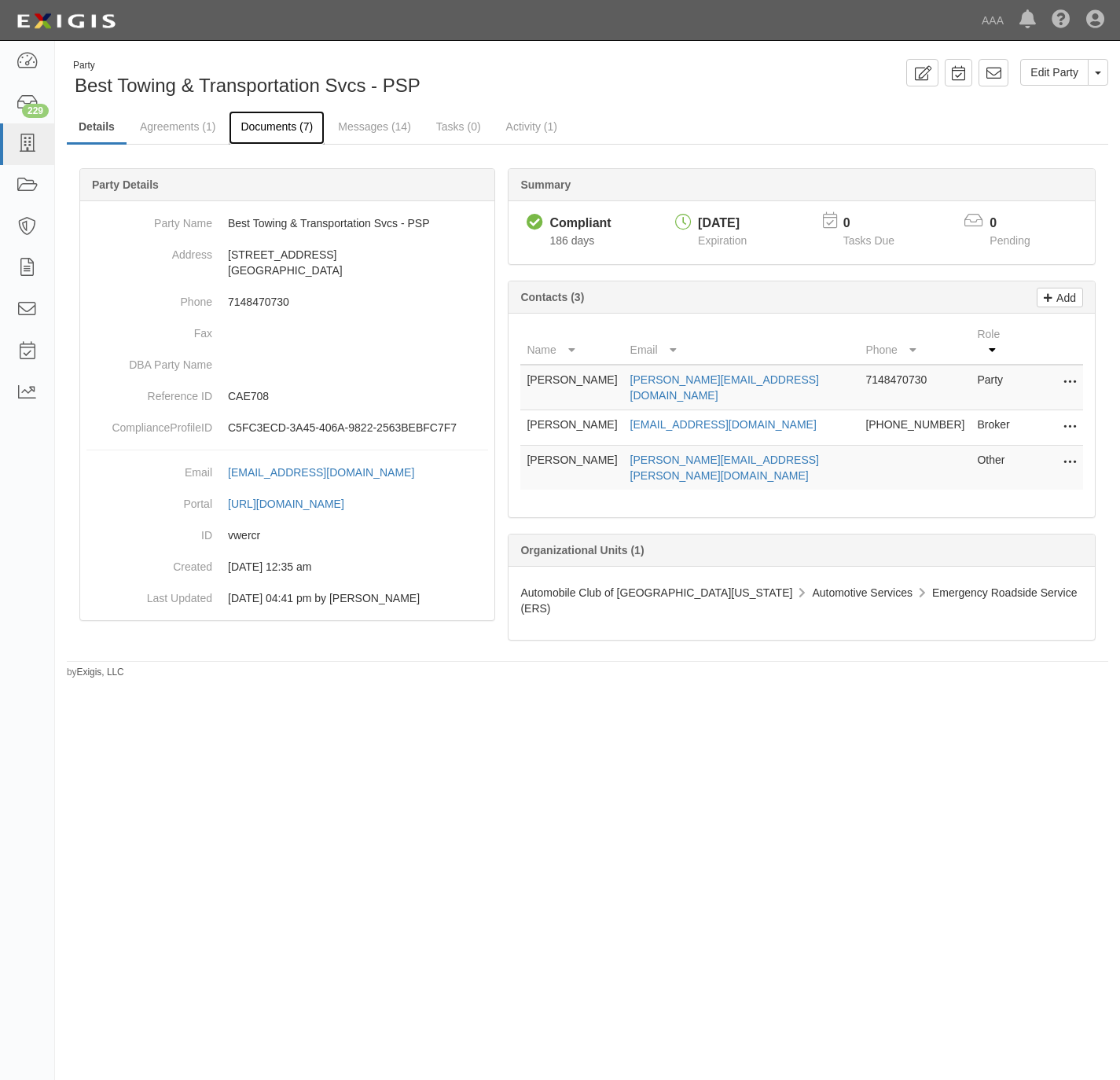
click at [271, 139] on link "Documents (7)" at bounding box center [276, 127] width 96 height 33
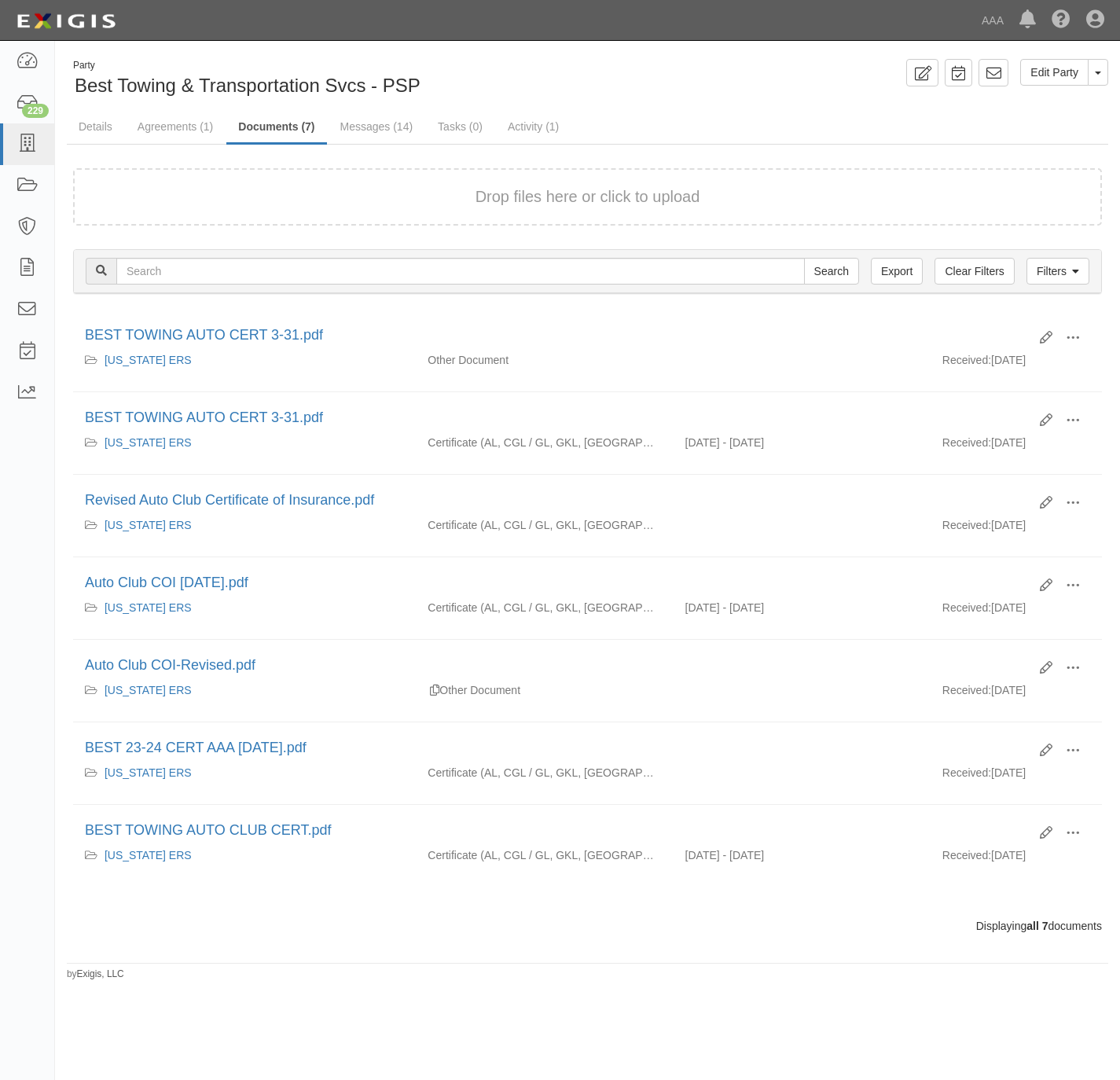
click at [817, 114] on ul "Details Agreements (1) Documents (7) Messages (14) Tasks (0) Activity (1)" at bounding box center [587, 127] width 1041 height 33
